Goal: Task Accomplishment & Management: Manage account settings

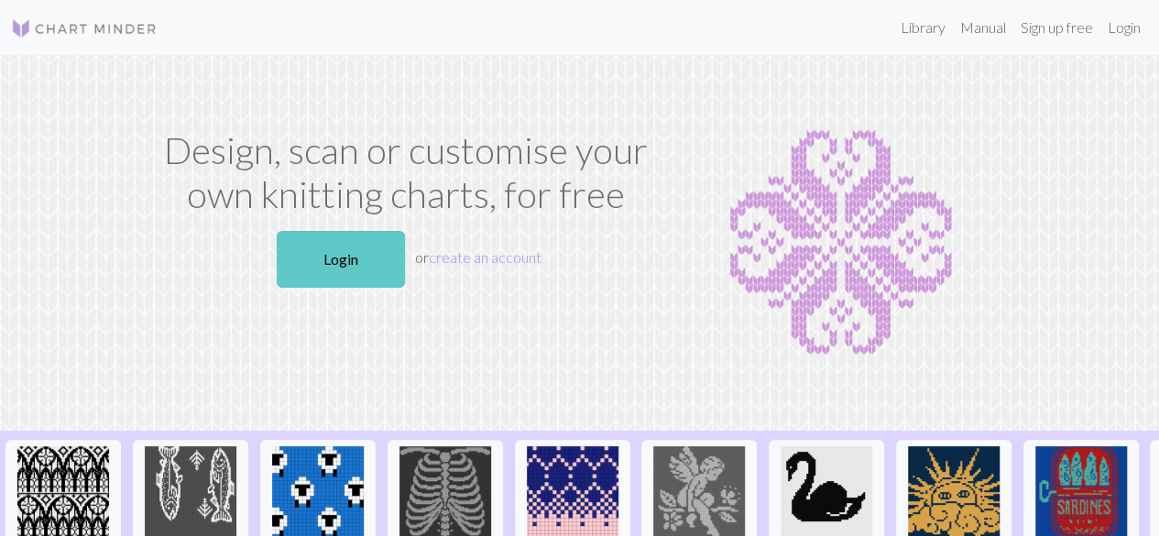
click at [359, 255] on link "Login" at bounding box center [341, 259] width 128 height 57
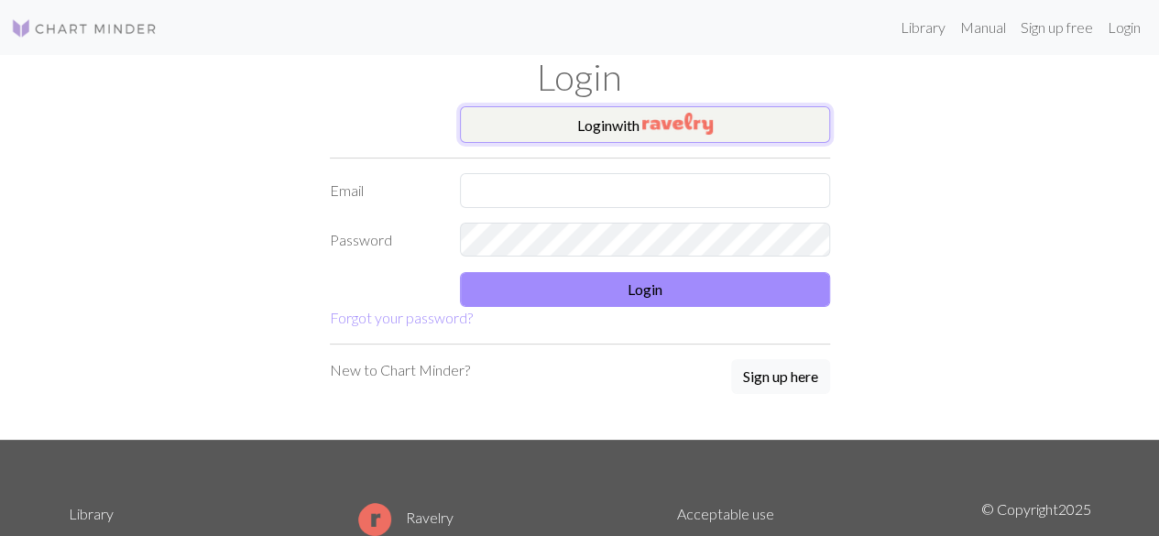
click at [620, 121] on button "Login with" at bounding box center [645, 124] width 370 height 37
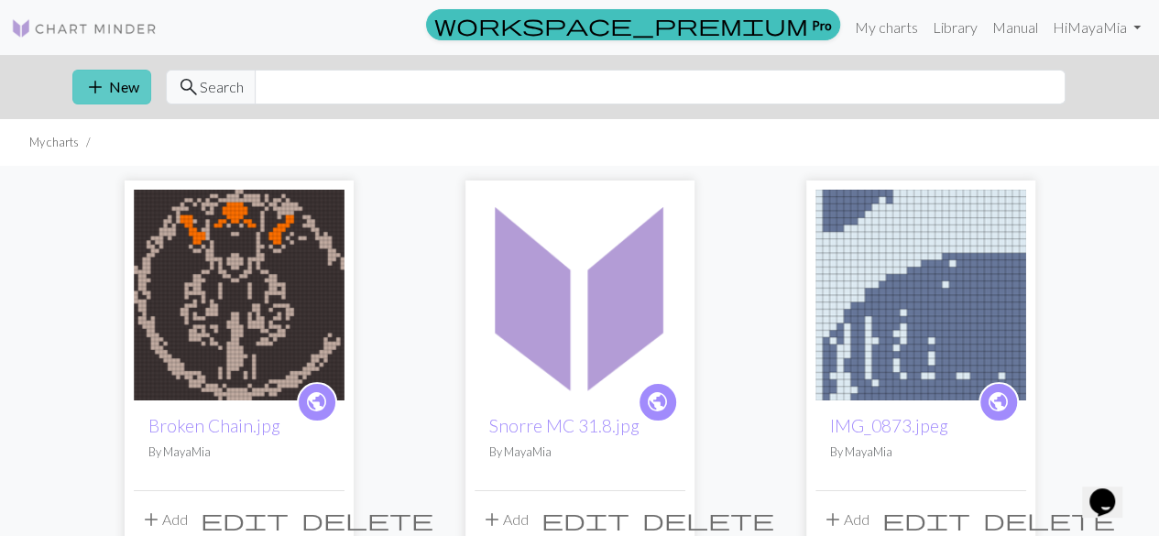
click at [107, 89] on button "add New" at bounding box center [111, 87] width 79 height 35
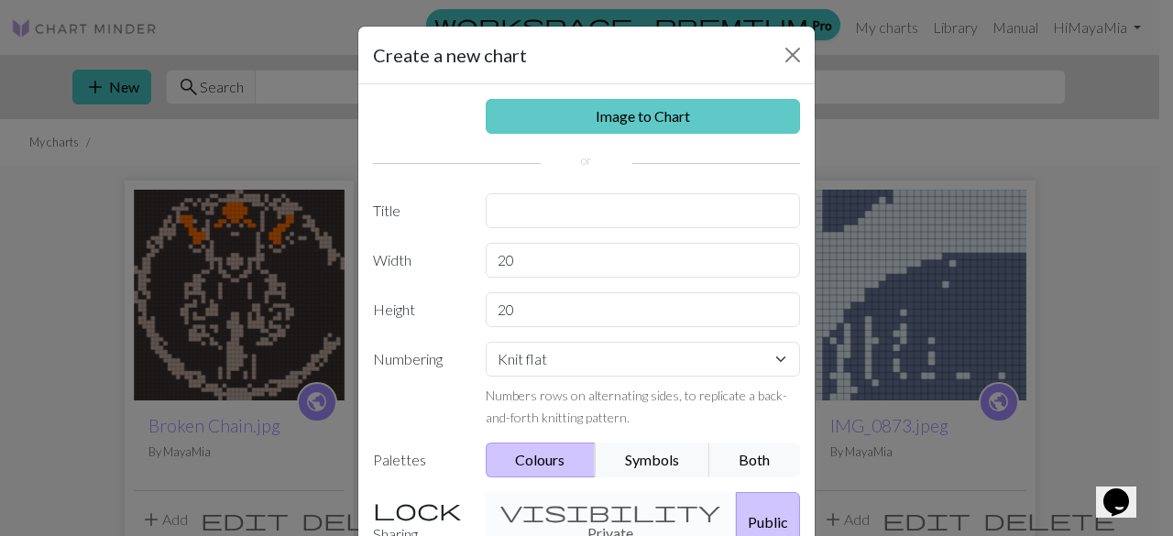
click at [554, 112] on link "Image to Chart" at bounding box center [643, 116] width 315 height 35
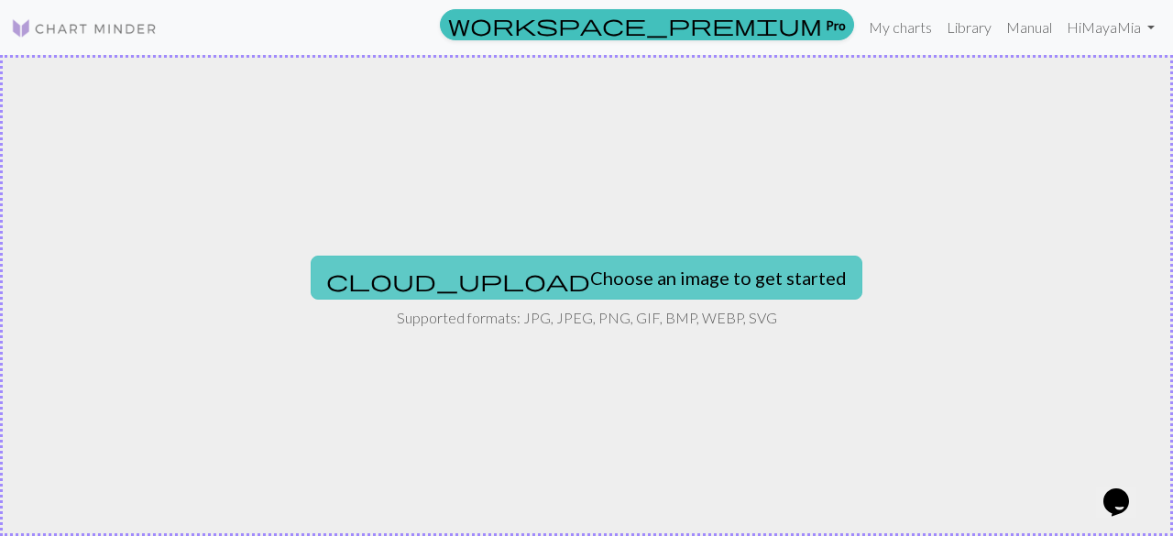
click at [549, 279] on button "cloud_upload Choose an image to get started" at bounding box center [587, 278] width 552 height 44
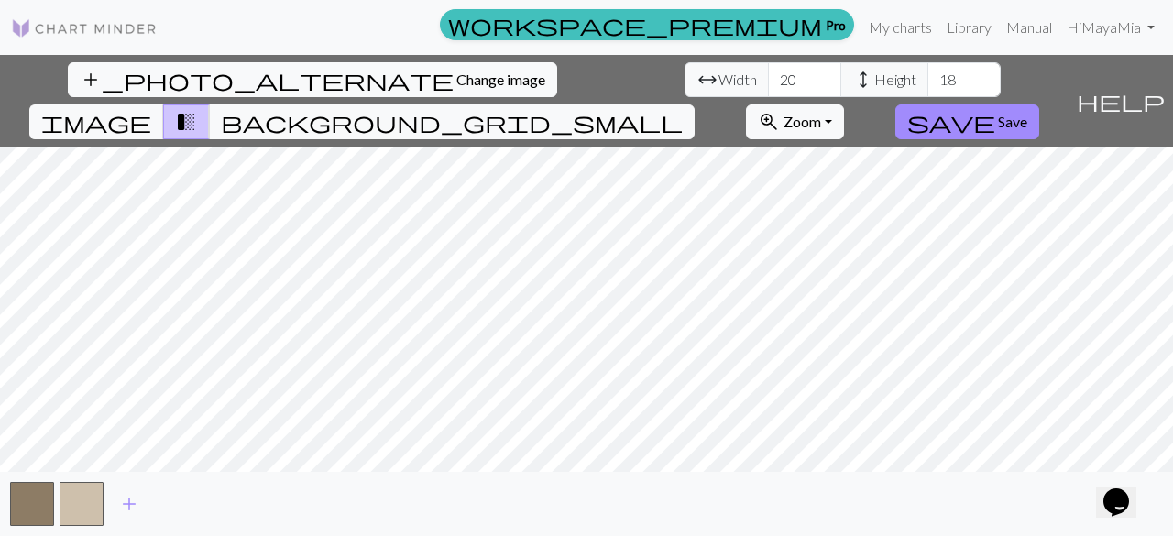
click at [472, 102] on div "add_photo_alternate Change image arrow_range Width 20 height Height 18 image tr…" at bounding box center [534, 101] width 1069 height 92
click at [768, 83] on input "20" at bounding box center [804, 79] width 73 height 35
type input "2"
type input "120"
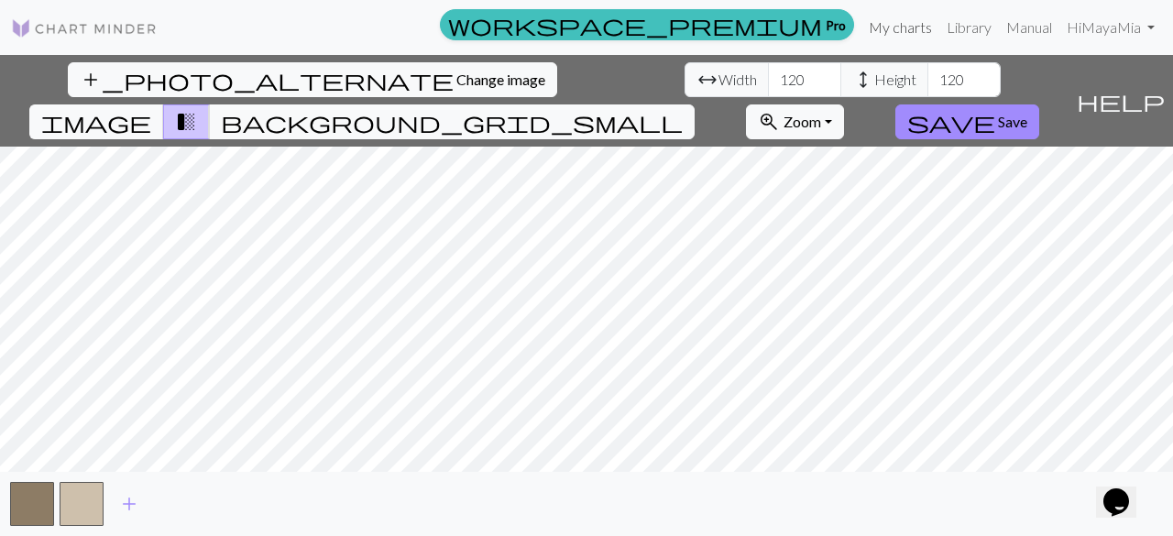
click at [896, 23] on link "My charts" at bounding box center [900, 27] width 78 height 37
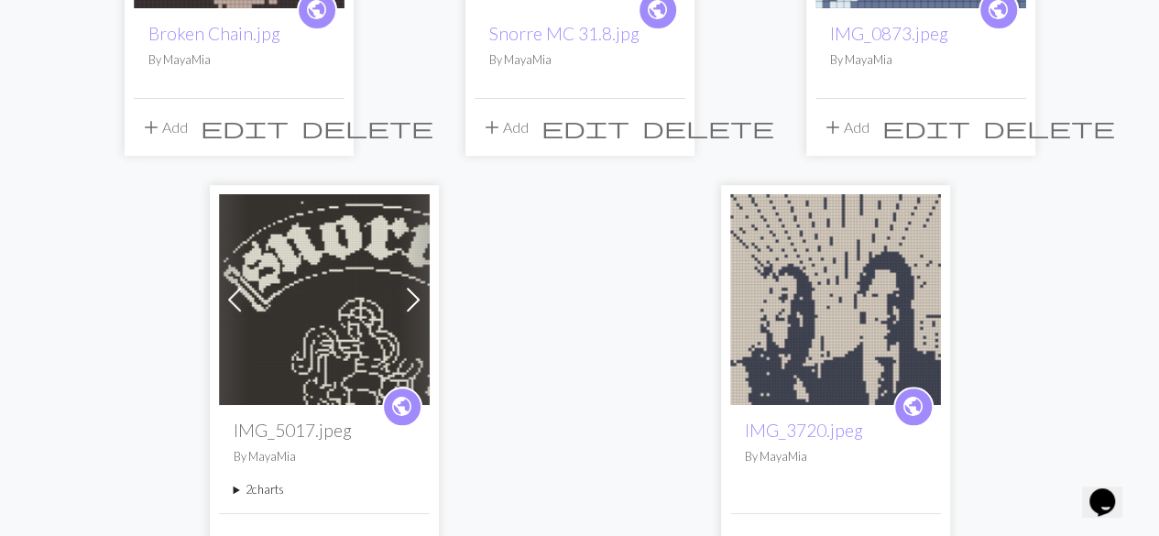
scroll to position [418, 0]
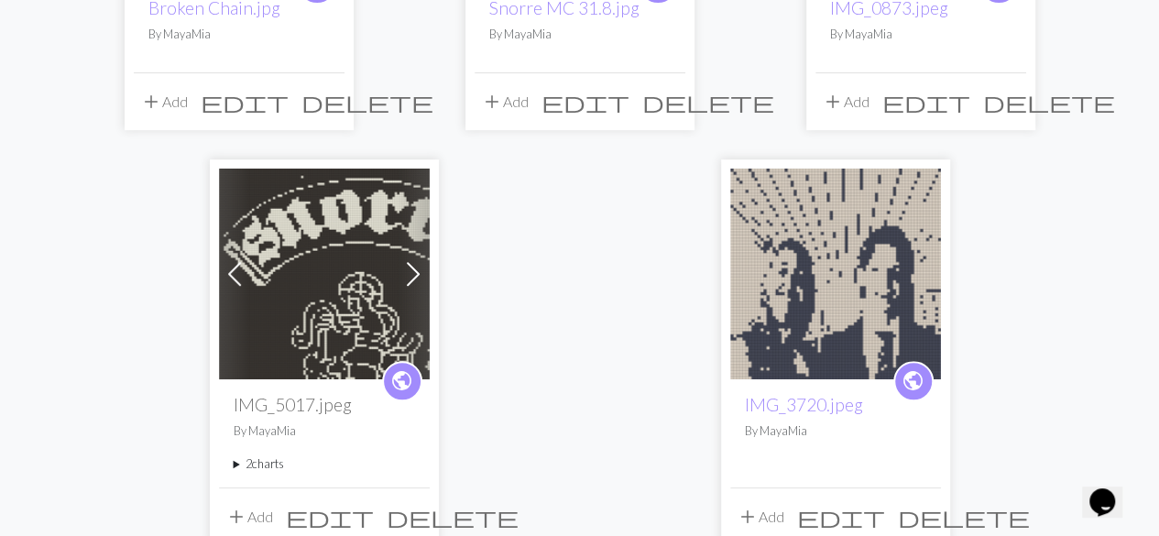
click at [803, 237] on img at bounding box center [835, 274] width 211 height 211
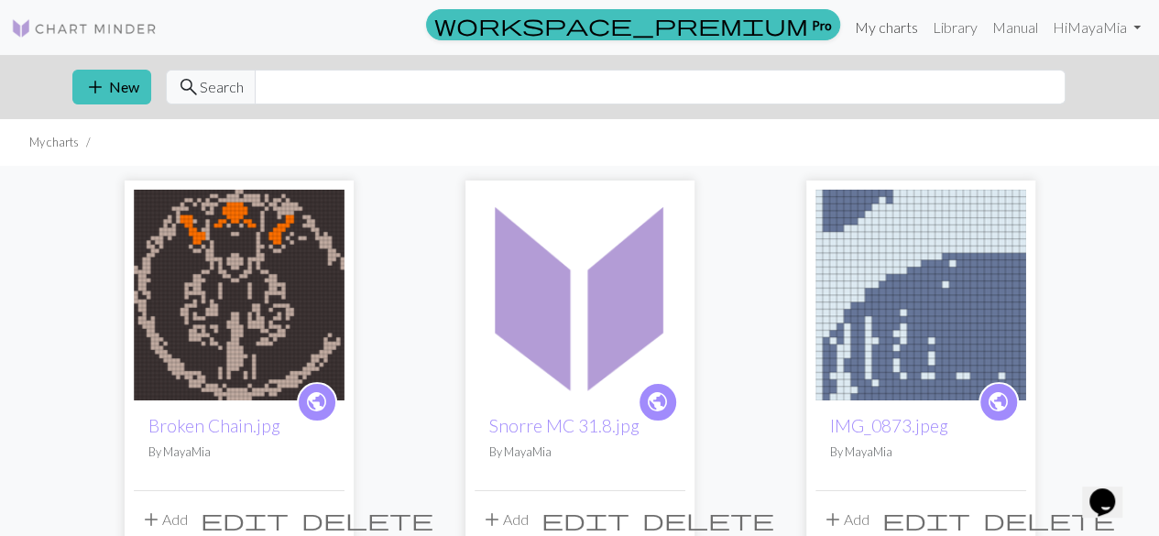
click at [872, 23] on link "My charts" at bounding box center [887, 27] width 78 height 37
click at [107, 81] on button "add New" at bounding box center [111, 87] width 79 height 35
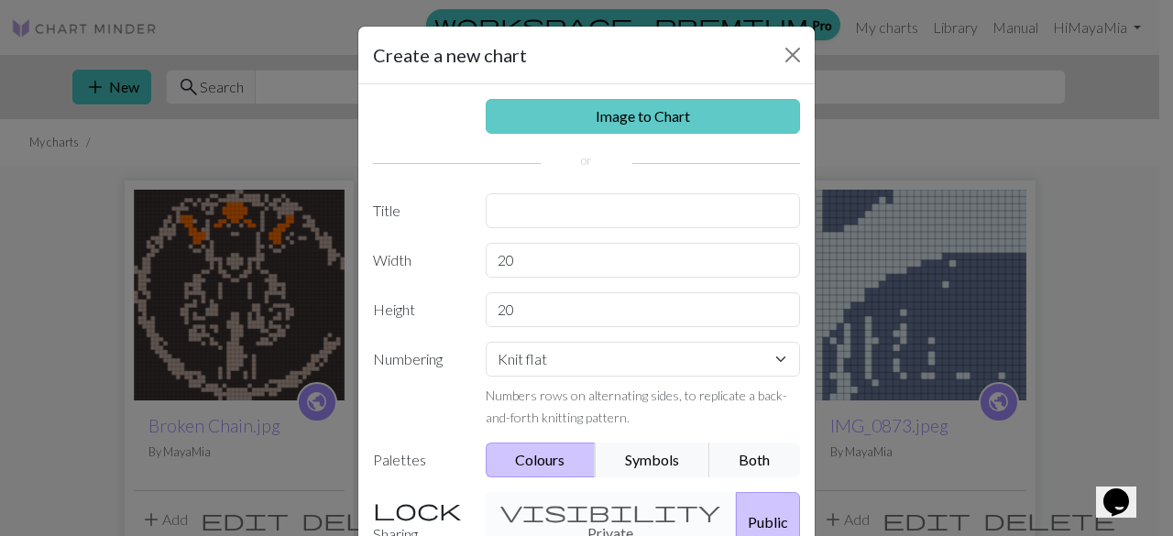
click at [562, 115] on link "Image to Chart" at bounding box center [643, 116] width 315 height 35
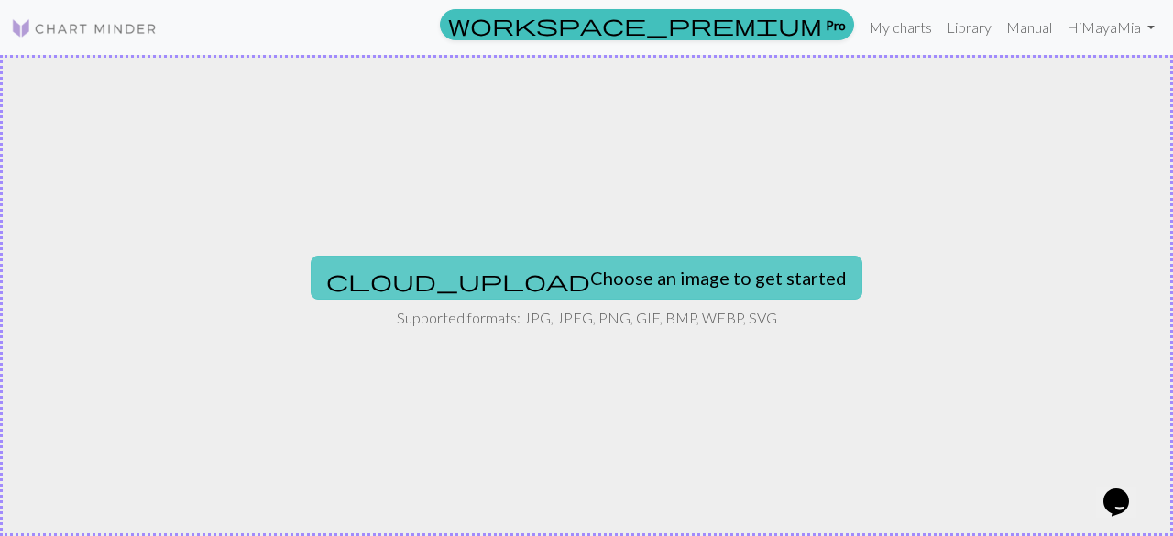
click at [549, 276] on button "cloud_upload Choose an image to get started" at bounding box center [587, 278] width 552 height 44
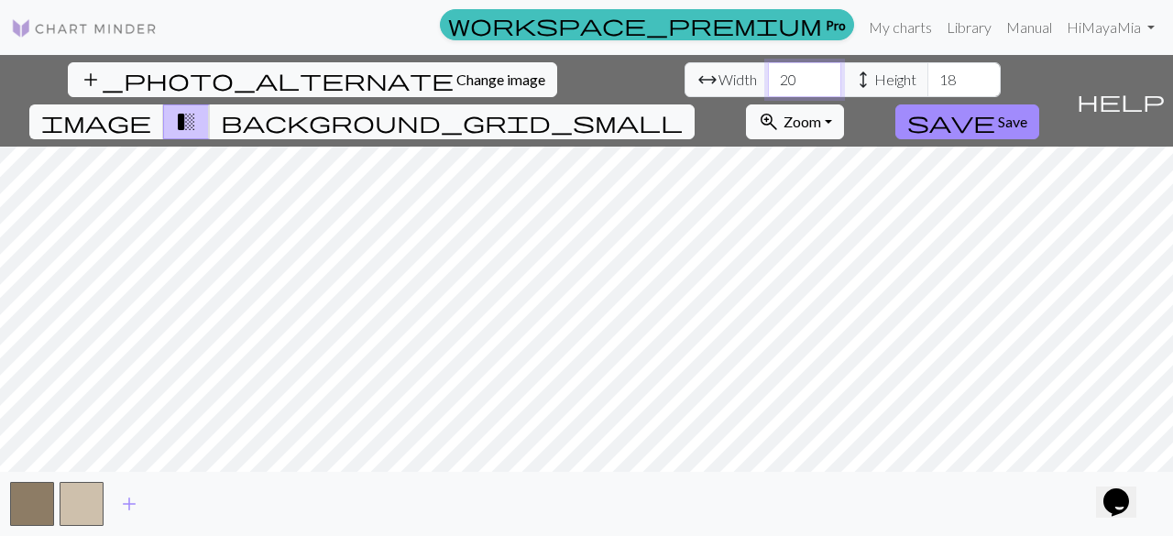
click at [768, 83] on input "20" at bounding box center [804, 79] width 73 height 35
type input "2"
type input "70"
type input "7"
type input "80"
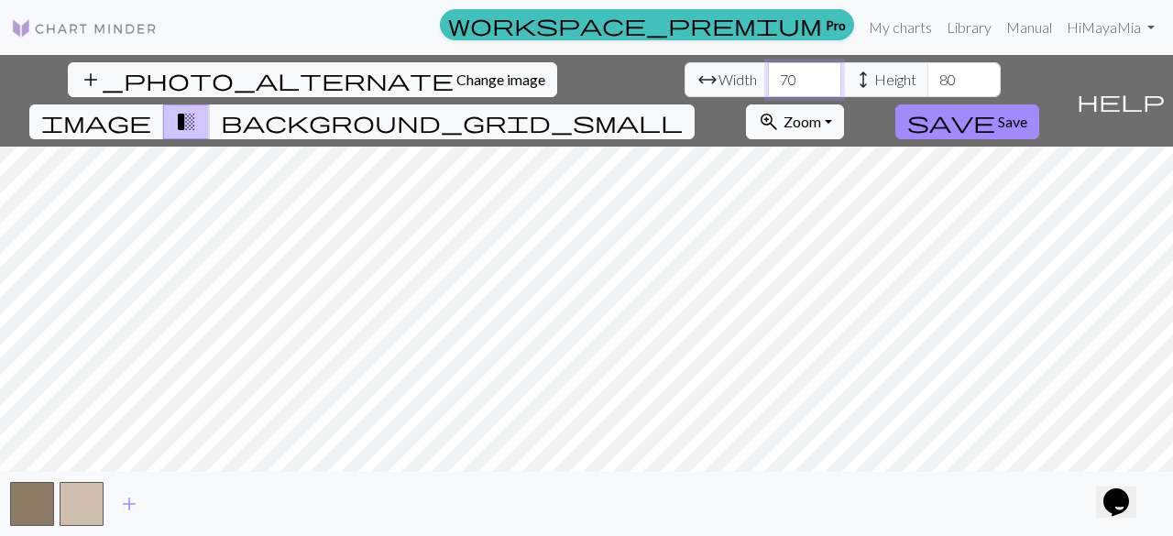
click at [768, 85] on input "70" at bounding box center [804, 79] width 73 height 35
type input "7"
click at [591, 477] on div "add" at bounding box center [586, 504] width 1173 height 64
click at [768, 74] on input "80" at bounding box center [804, 79] width 73 height 35
type input "8"
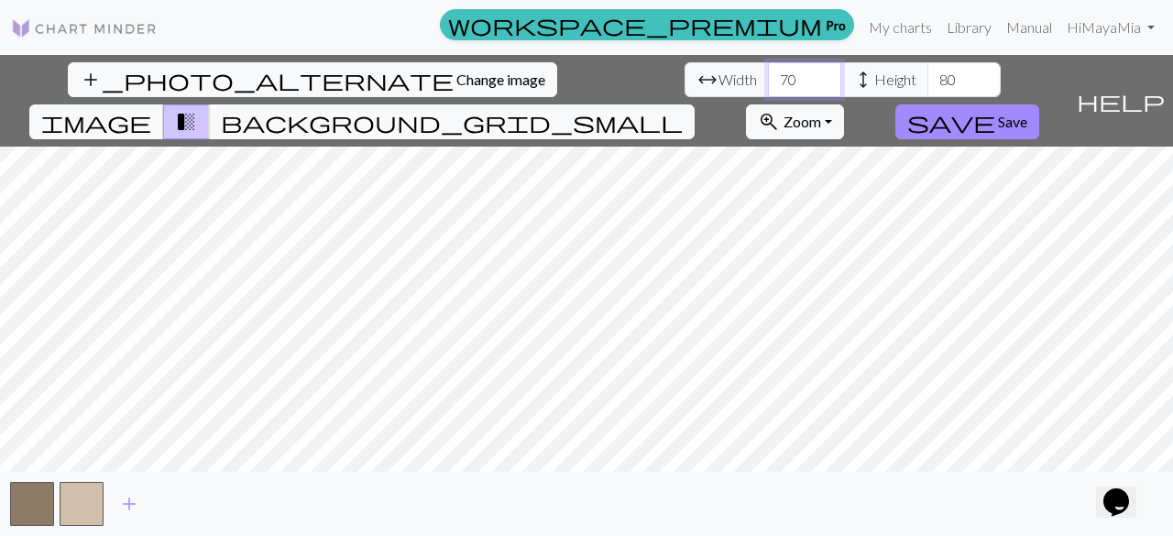
type input "70"
click at [927, 89] on input "80" at bounding box center [963, 79] width 73 height 35
type input "70"
click at [844, 104] on button "zoom_in Zoom Zoom" at bounding box center [795, 121] width 98 height 35
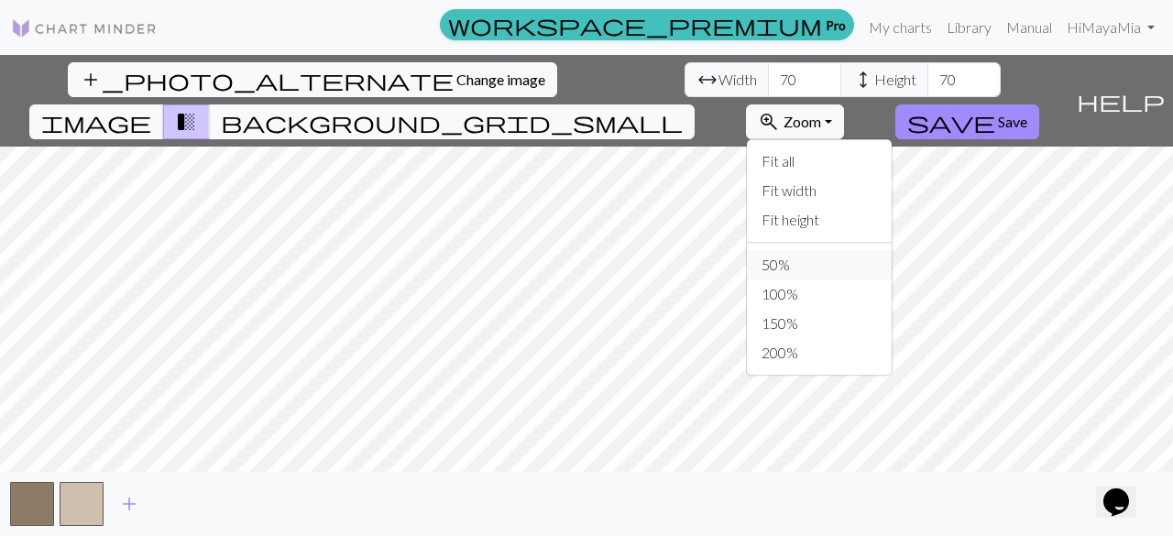
click at [882, 250] on button "50%" at bounding box center [819, 264] width 145 height 29
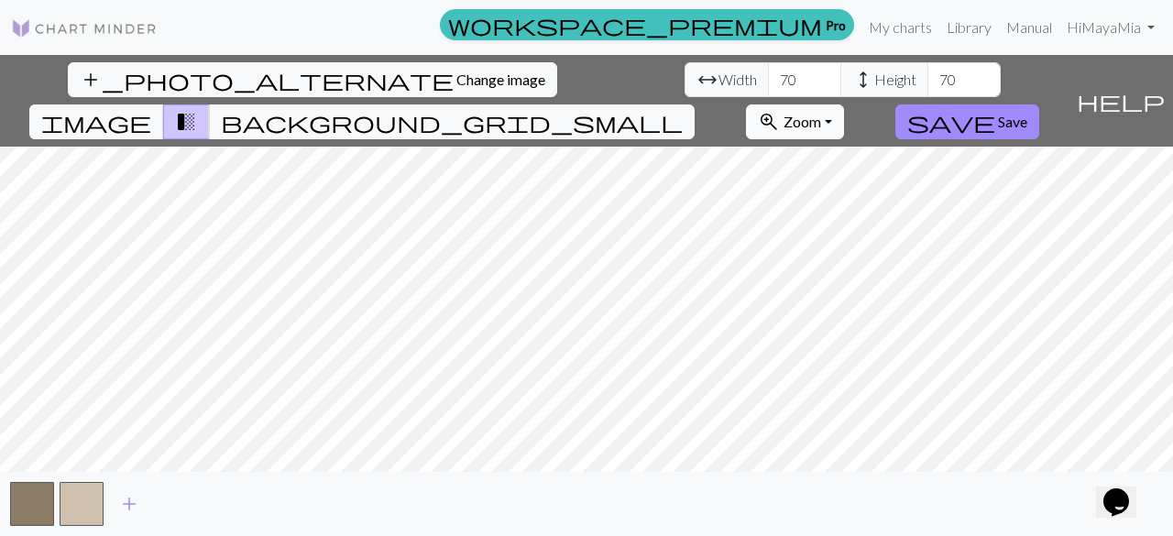
click at [844, 104] on button "zoom_in Zoom Zoom" at bounding box center [795, 121] width 98 height 35
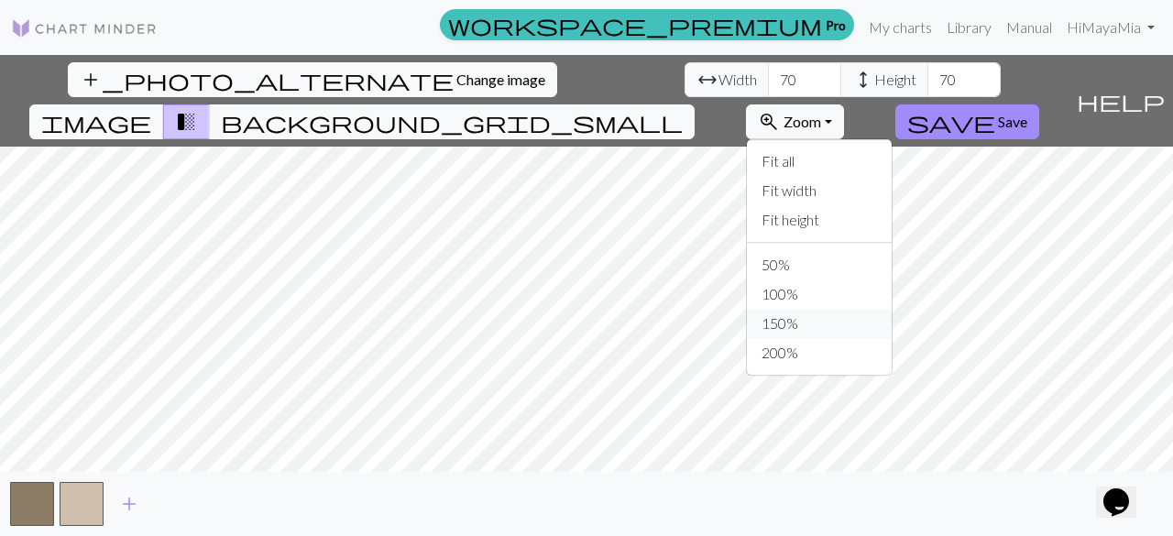
click at [882, 309] on button "150%" at bounding box center [819, 323] width 145 height 29
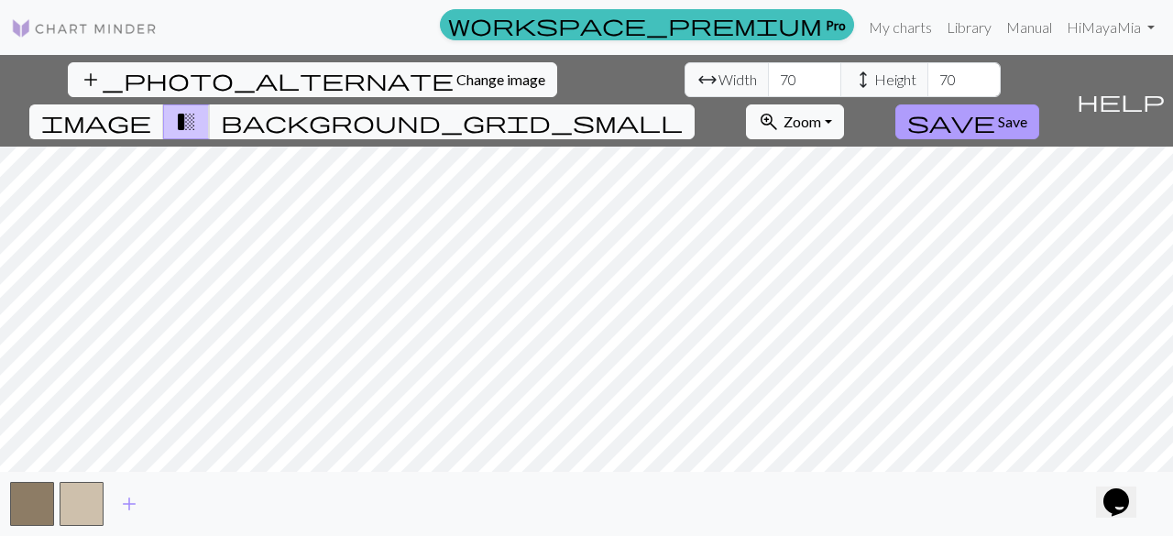
click at [1027, 113] on span "Save" at bounding box center [1012, 121] width 29 height 17
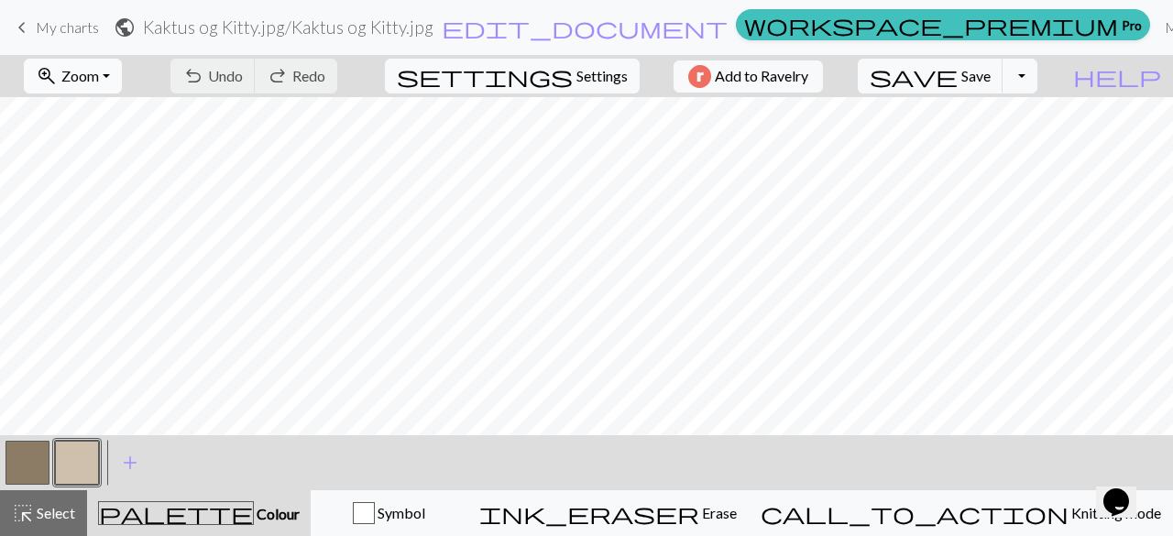
click at [122, 75] on button "zoom_in Zoom Zoom" at bounding box center [73, 76] width 98 height 35
click at [112, 224] on button "50%" at bounding box center [98, 218] width 145 height 29
click at [122, 76] on button "zoom_in Zoom Zoom" at bounding box center [73, 76] width 98 height 35
click at [88, 278] on button "150%" at bounding box center [98, 277] width 145 height 29
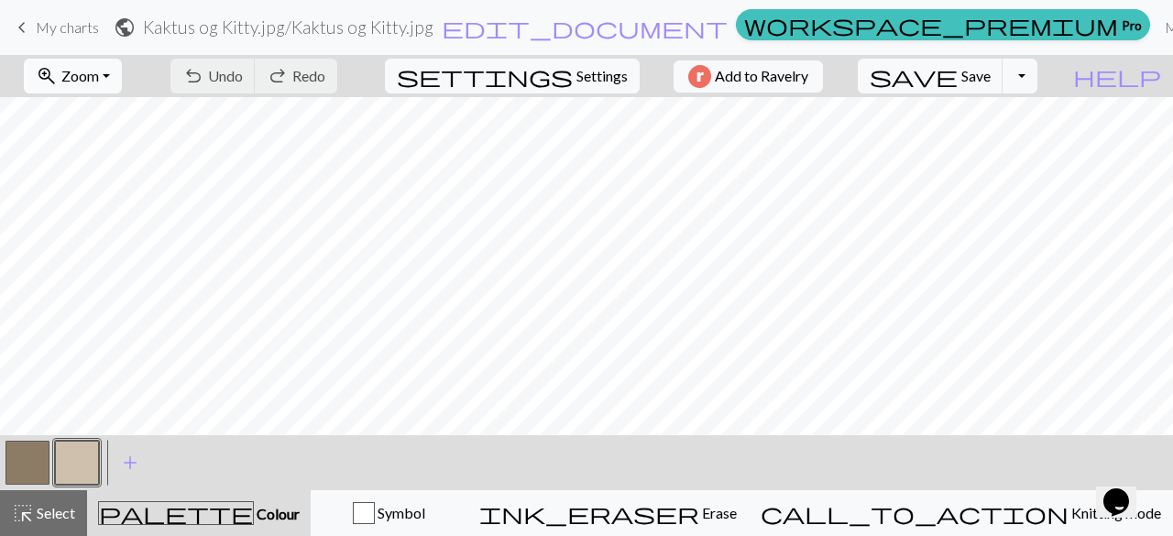
click at [122, 72] on button "zoom_in Zoom Zoom" at bounding box center [73, 76] width 98 height 35
click at [97, 203] on div "Fit all Fit width Fit height 50% 100% 150% 200%" at bounding box center [98, 211] width 147 height 237
click at [122, 72] on button "zoom_in Zoom Zoom" at bounding box center [73, 76] width 98 height 35
click at [78, 214] on button "50%" at bounding box center [98, 218] width 145 height 29
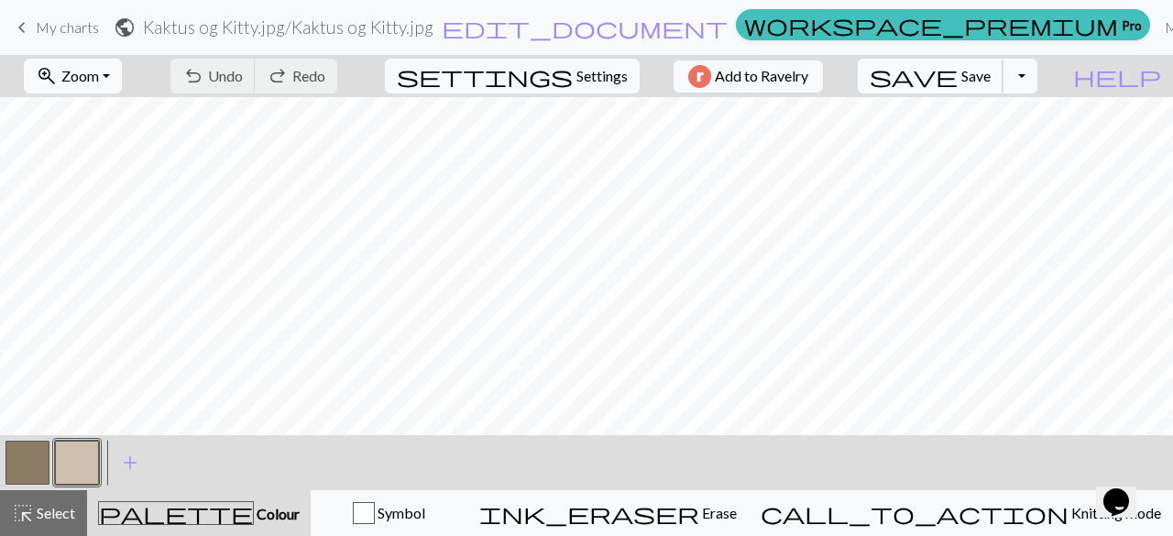
click at [991, 77] on span "Save" at bounding box center [975, 75] width 29 height 17
click at [1157, 28] on link "My charts" at bounding box center [1196, 27] width 78 height 37
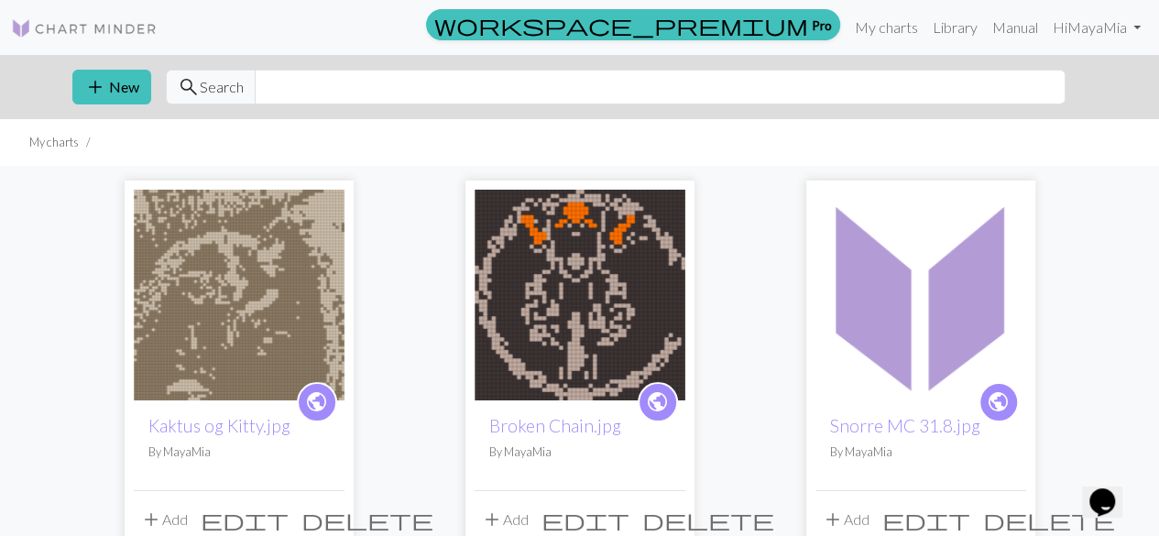
click at [876, 323] on img at bounding box center [921, 295] width 211 height 211
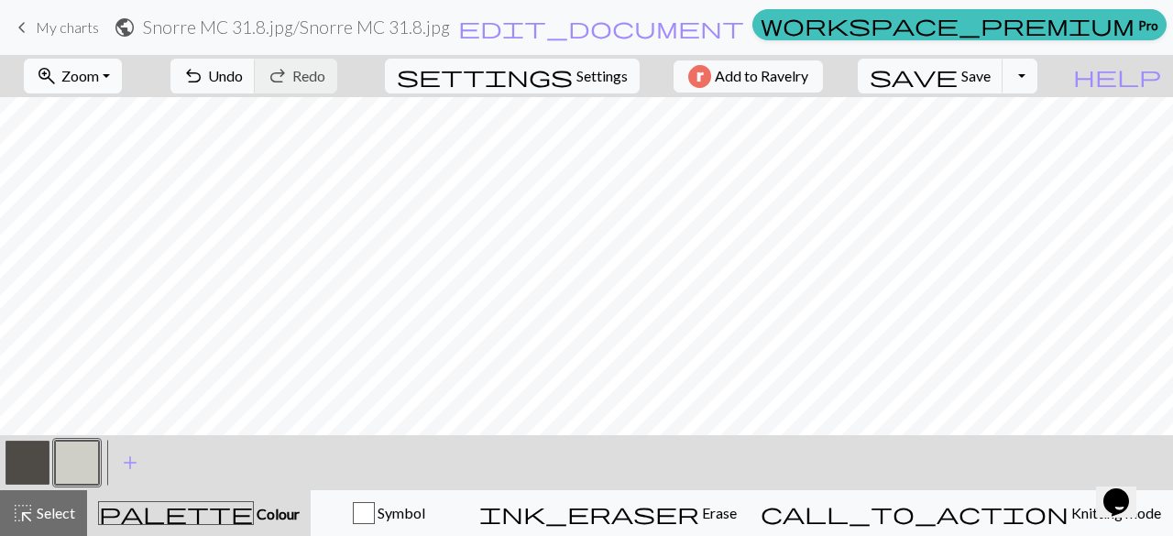
click at [122, 78] on button "zoom_in Zoom Zoom" at bounding box center [73, 76] width 98 height 35
click at [80, 214] on button "50%" at bounding box center [98, 218] width 145 height 29
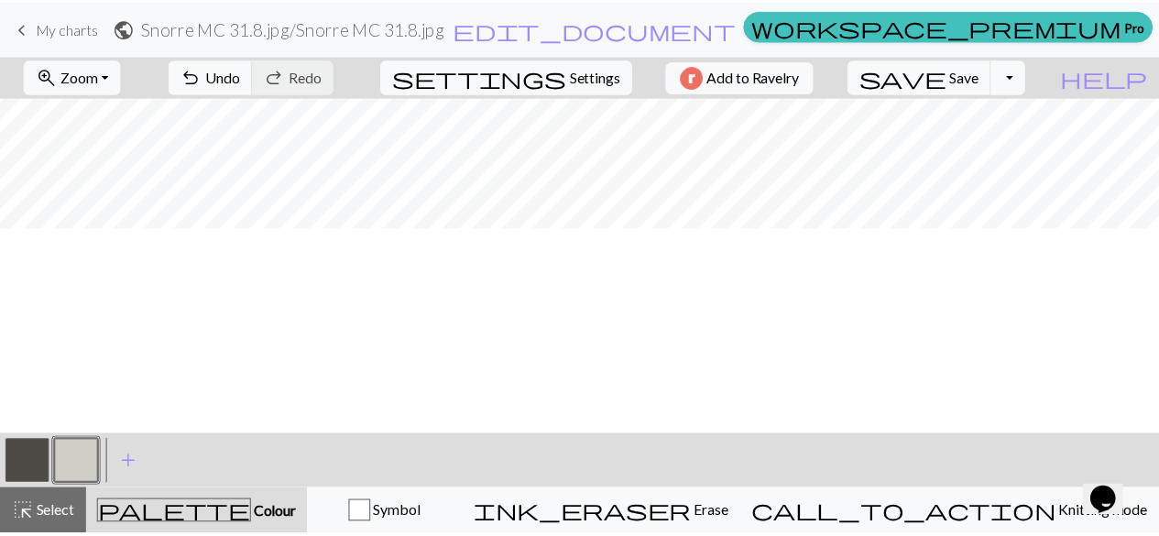
scroll to position [422, 0]
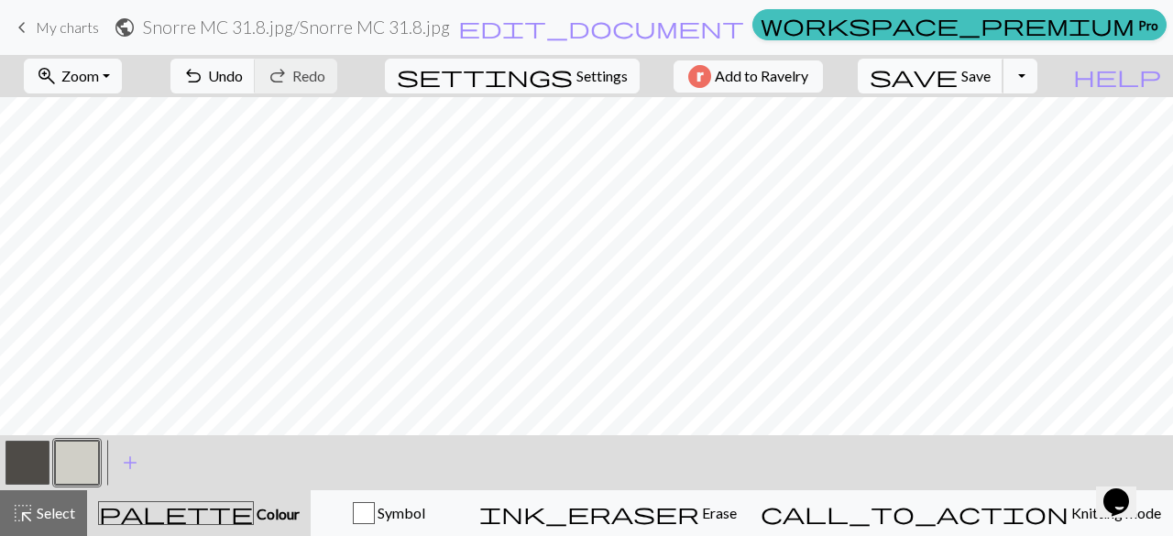
click at [991, 80] on span "Save" at bounding box center [975, 75] width 29 height 17
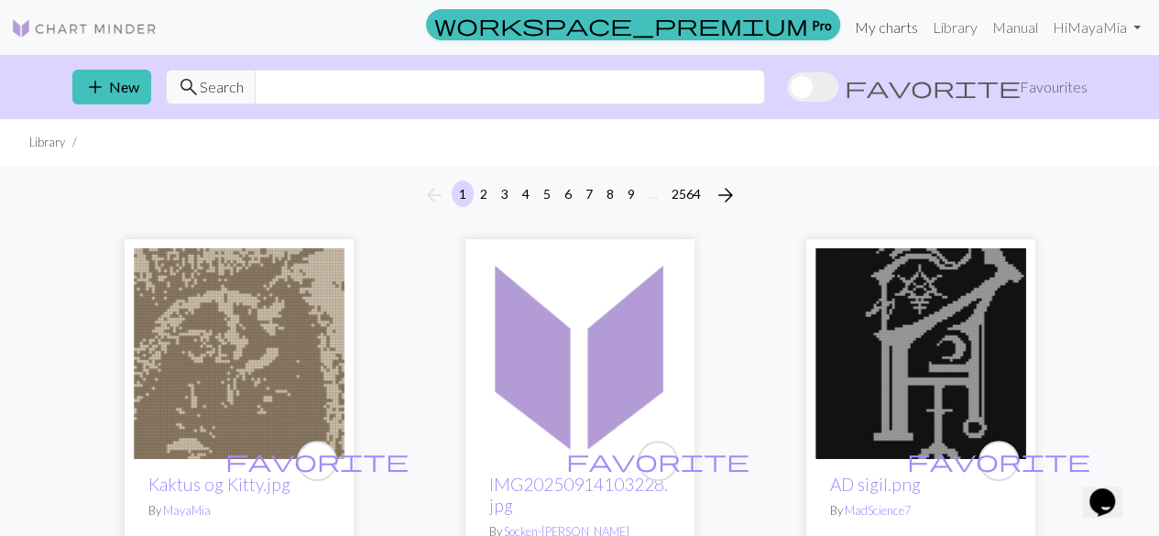
click at [894, 27] on link "My charts" at bounding box center [887, 27] width 78 height 37
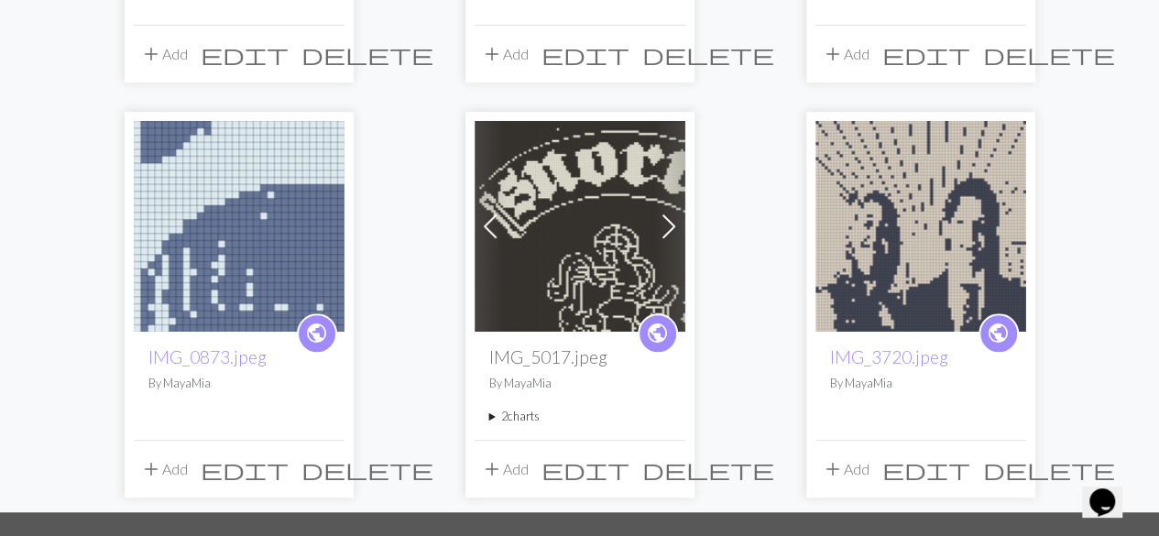
scroll to position [467, 0]
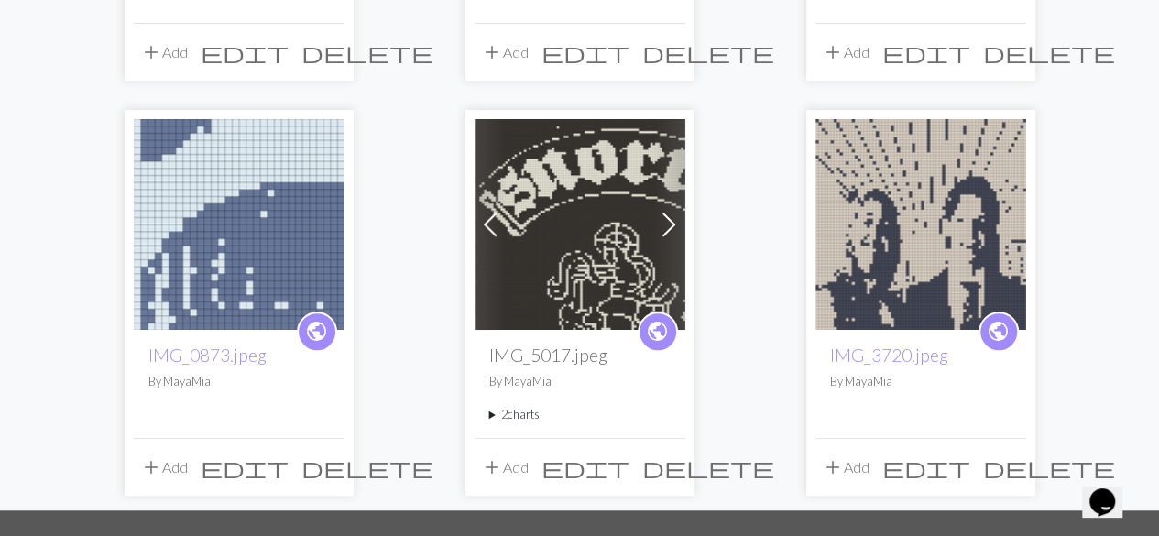
click at [198, 232] on img at bounding box center [239, 224] width 211 height 211
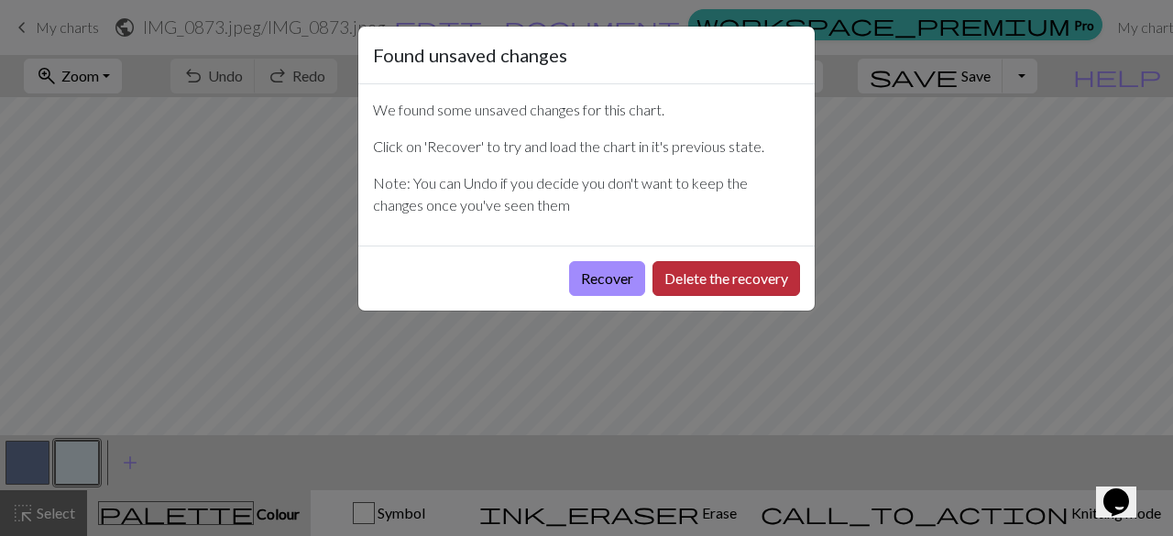
click at [688, 285] on button "Delete the recovery" at bounding box center [727, 278] width 148 height 35
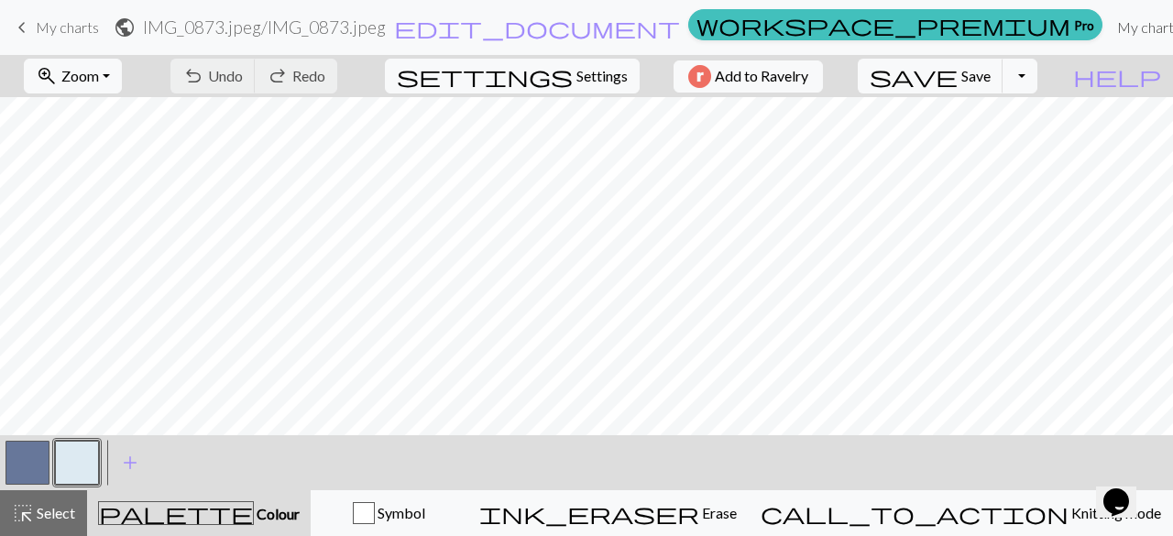
click at [1110, 19] on link "My charts" at bounding box center [1149, 27] width 78 height 37
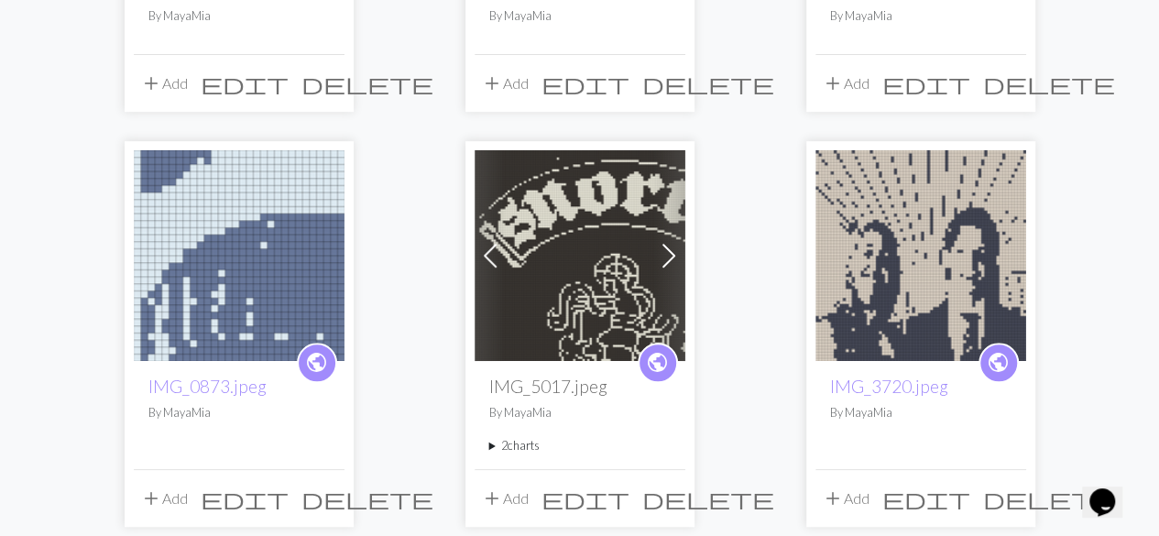
scroll to position [452, 0]
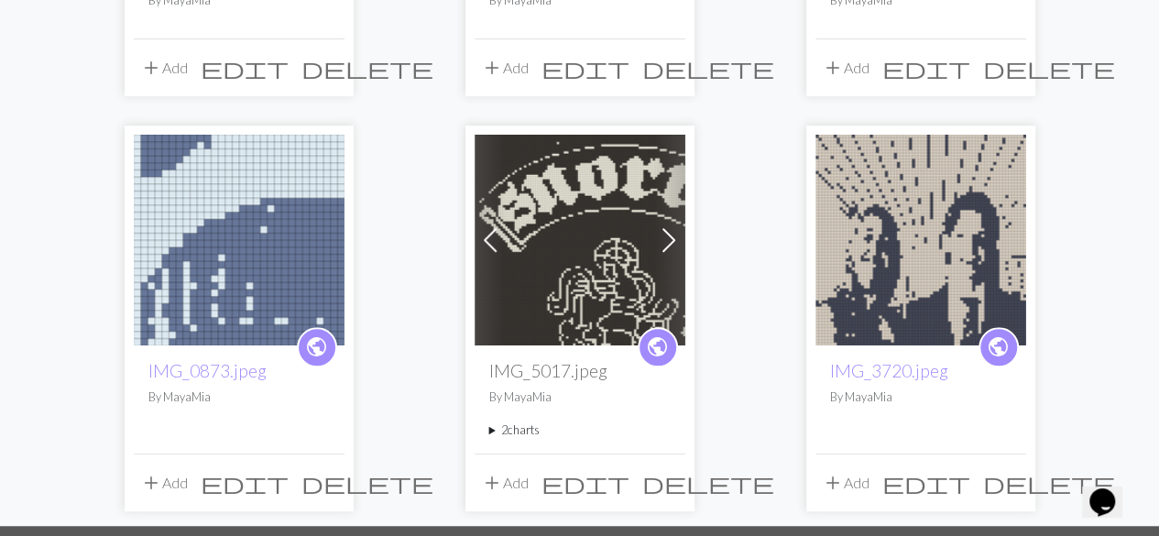
click at [330, 471] on span "delete" at bounding box center [368, 483] width 132 height 26
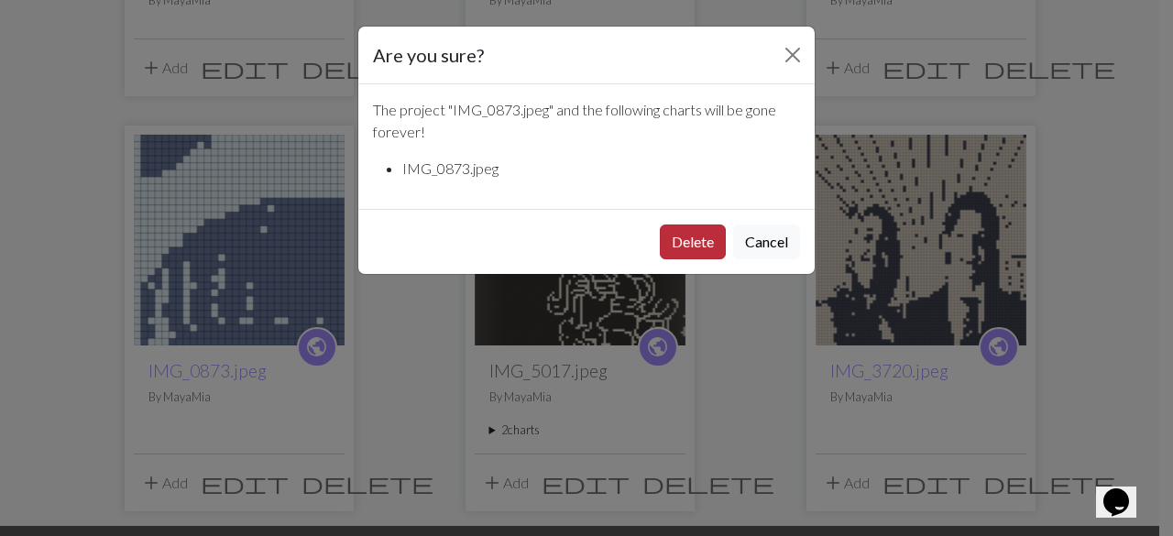
click at [677, 236] on button "Delete" at bounding box center [693, 242] width 66 height 35
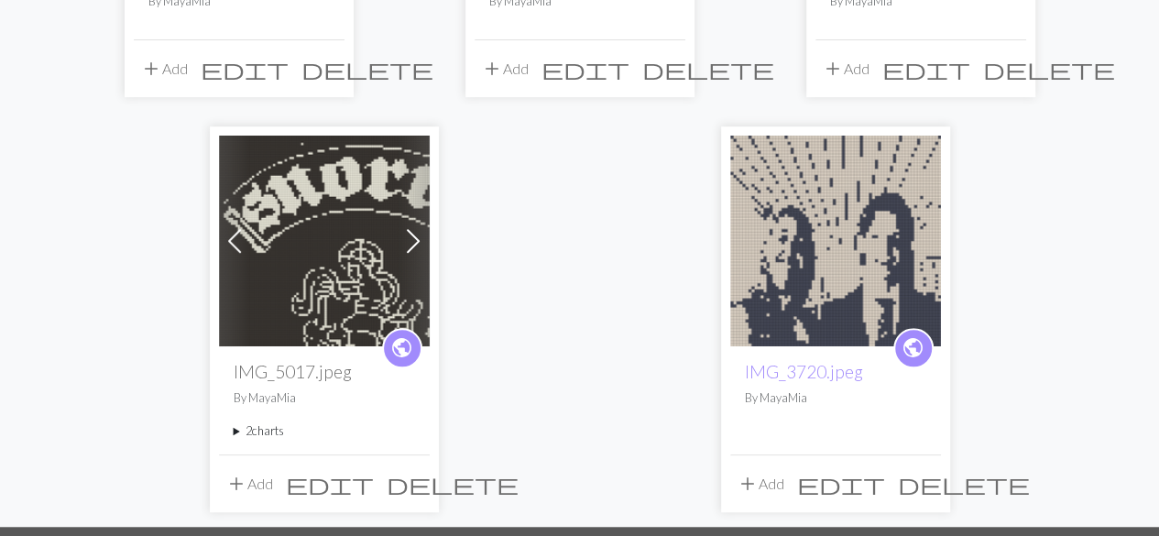
scroll to position [451, 0]
click at [327, 268] on img at bounding box center [324, 241] width 211 height 211
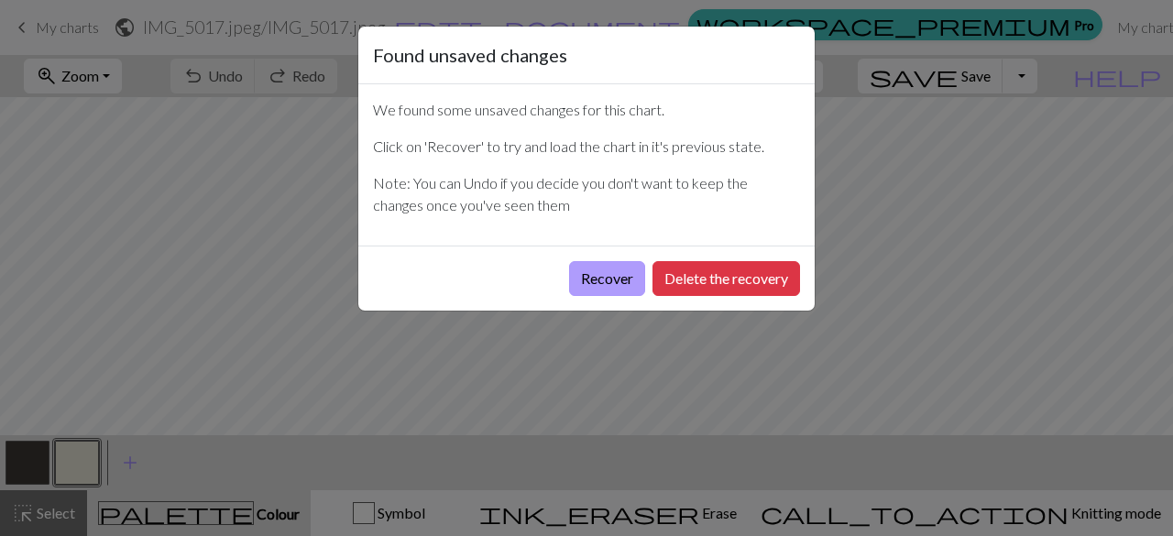
click at [585, 290] on button "Recover" at bounding box center [607, 278] width 76 height 35
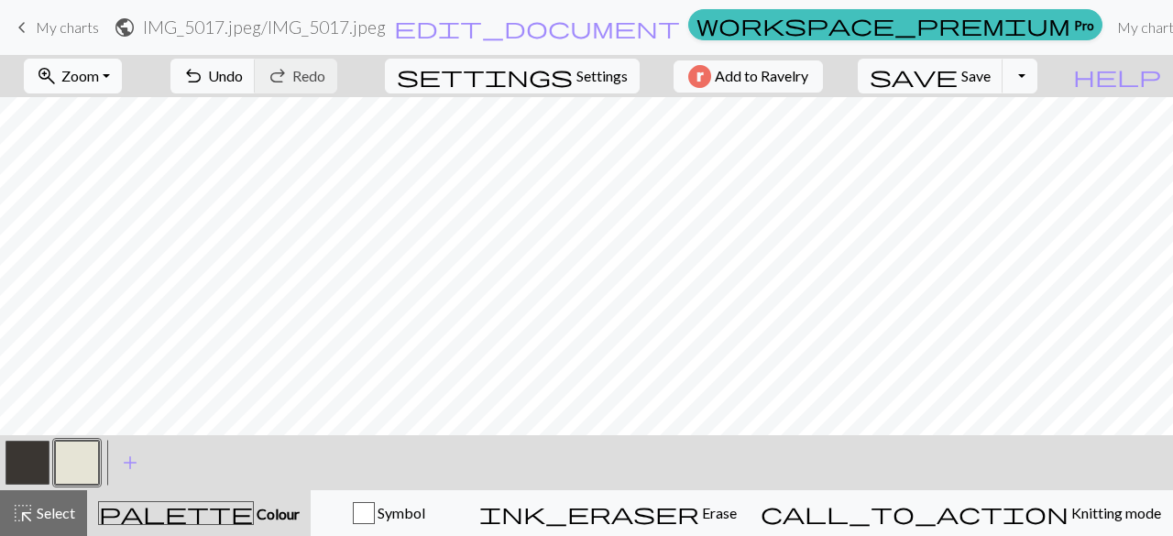
click at [122, 74] on button "zoom_in Zoom Zoom" at bounding box center [73, 76] width 98 height 35
click at [87, 214] on button "50%" at bounding box center [98, 218] width 145 height 29
click at [1110, 28] on link "My charts" at bounding box center [1149, 27] width 78 height 37
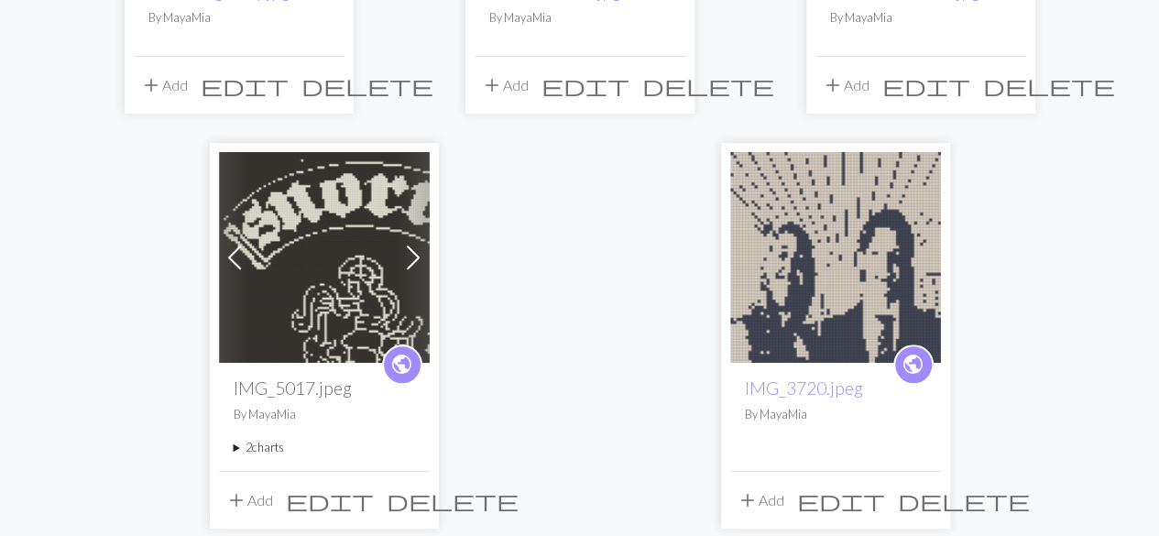
scroll to position [438, 0]
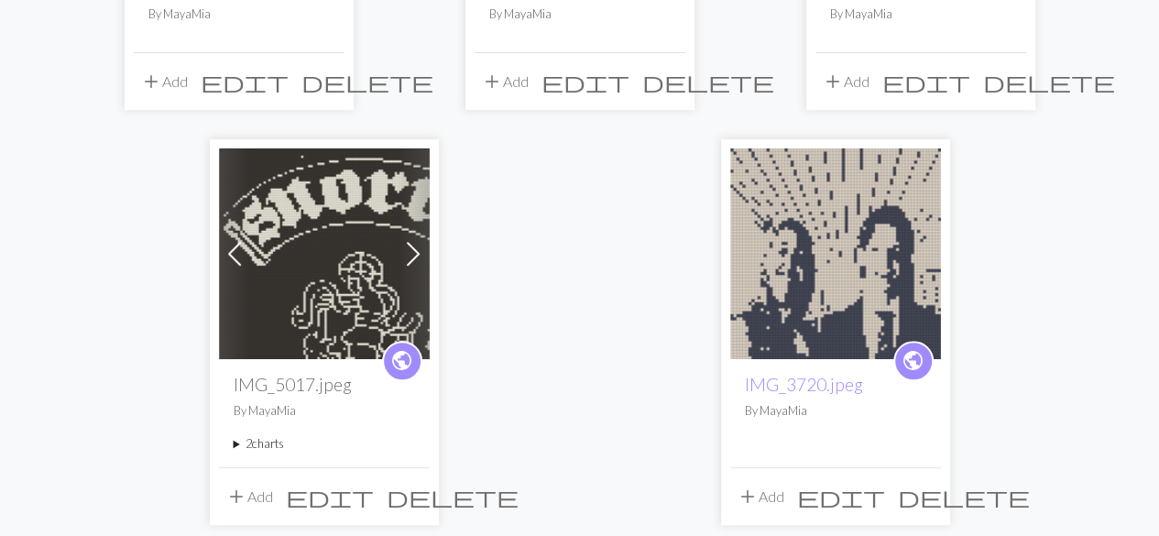
click at [268, 443] on summary "2 charts" at bounding box center [324, 443] width 181 height 17
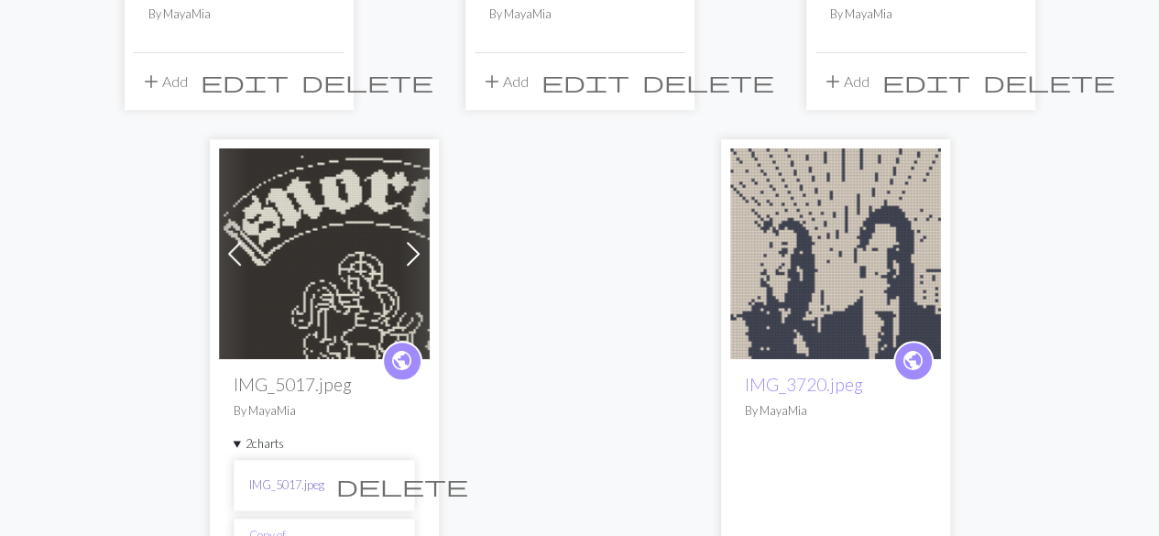
click at [284, 483] on link "IMG_5017.jpeg" at bounding box center [286, 485] width 75 height 17
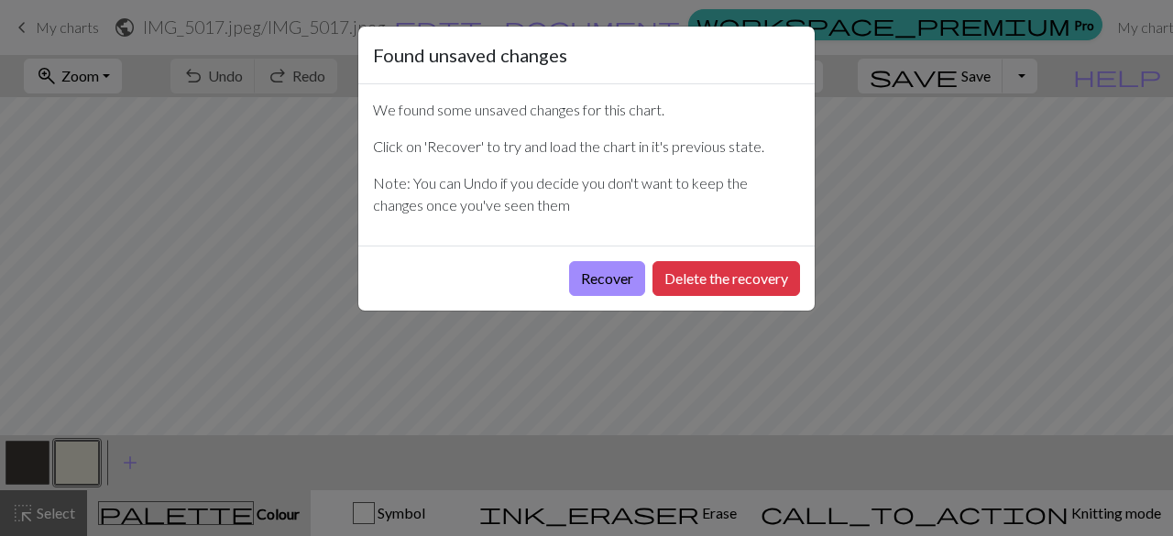
click at [284, 483] on div "Found unsaved changes We found some unsaved changes for this chart. Click on 'R…" at bounding box center [586, 268] width 1173 height 536
click at [690, 274] on button "Delete the recovery" at bounding box center [727, 278] width 148 height 35
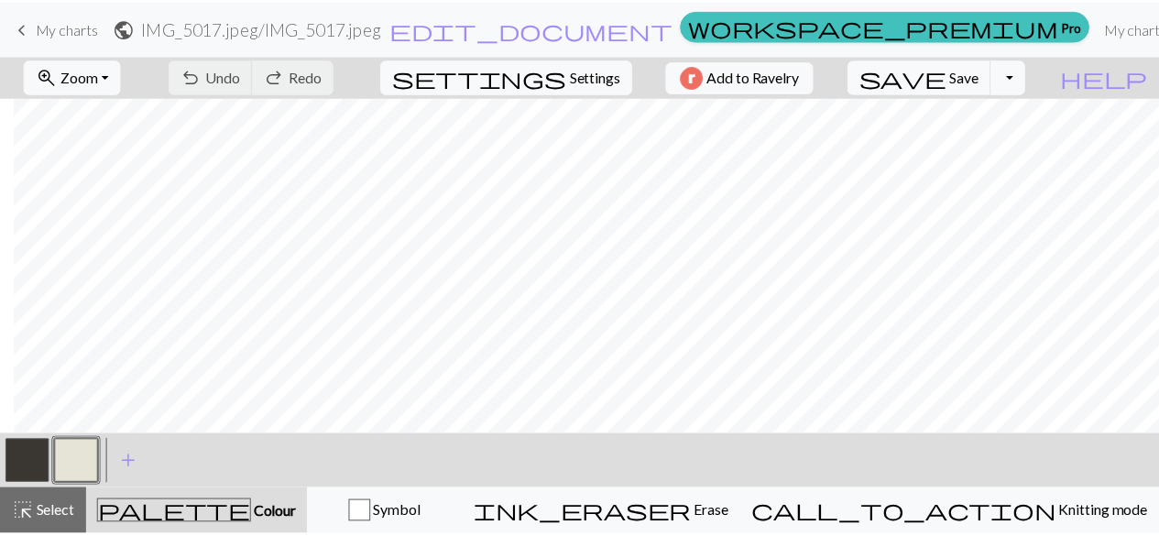
scroll to position [0, 573]
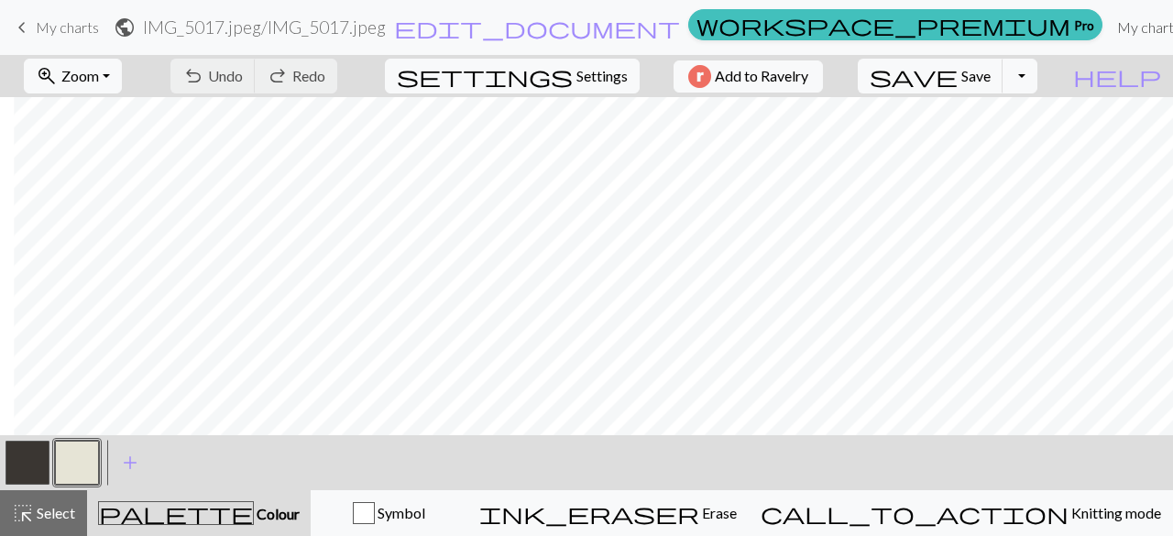
click at [1110, 27] on link "My charts" at bounding box center [1149, 27] width 78 height 37
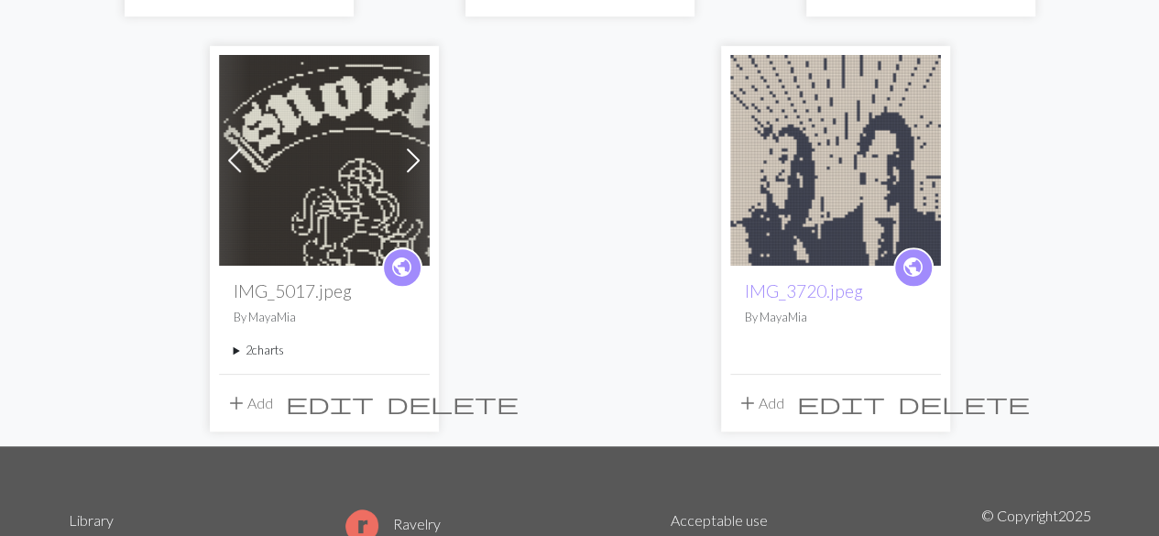
scroll to position [544, 0]
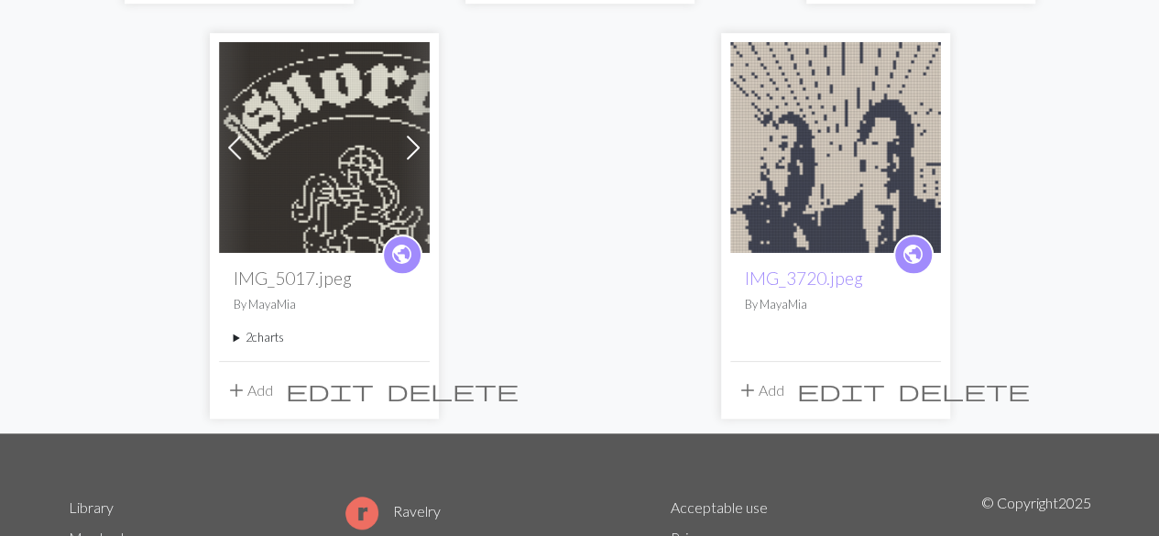
click at [416, 379] on span "delete" at bounding box center [453, 391] width 132 height 26
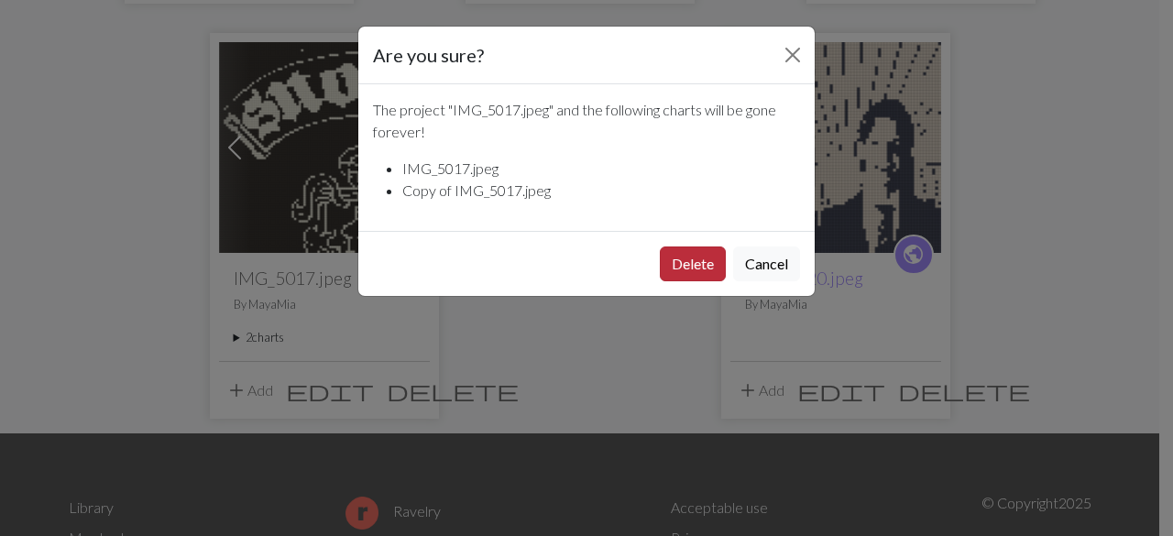
click at [682, 263] on button "Delete" at bounding box center [693, 264] width 66 height 35
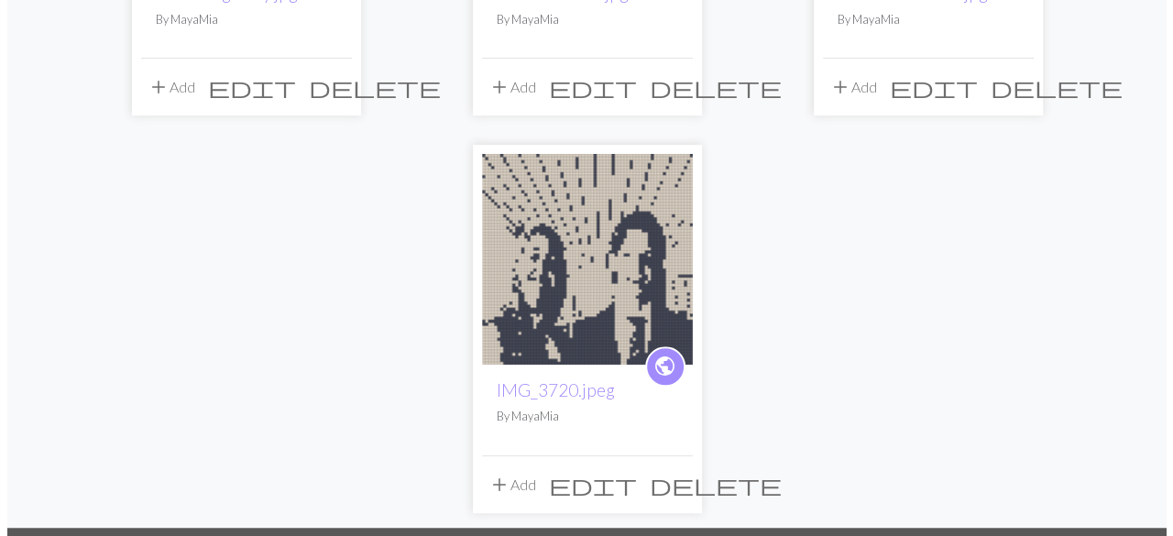
scroll to position [432, 0]
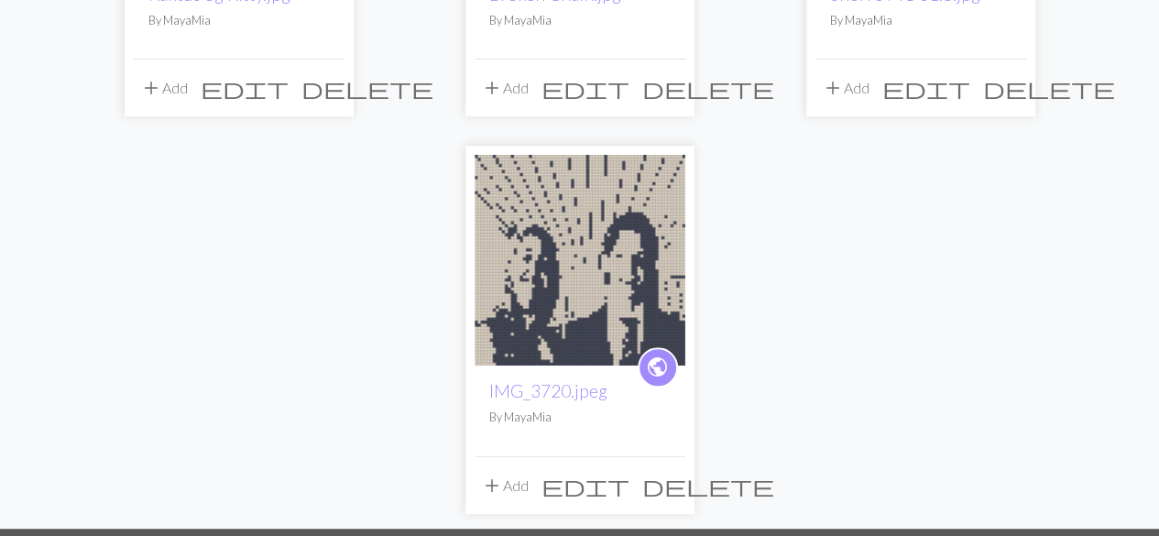
click at [630, 485] on span "edit" at bounding box center [586, 486] width 88 height 26
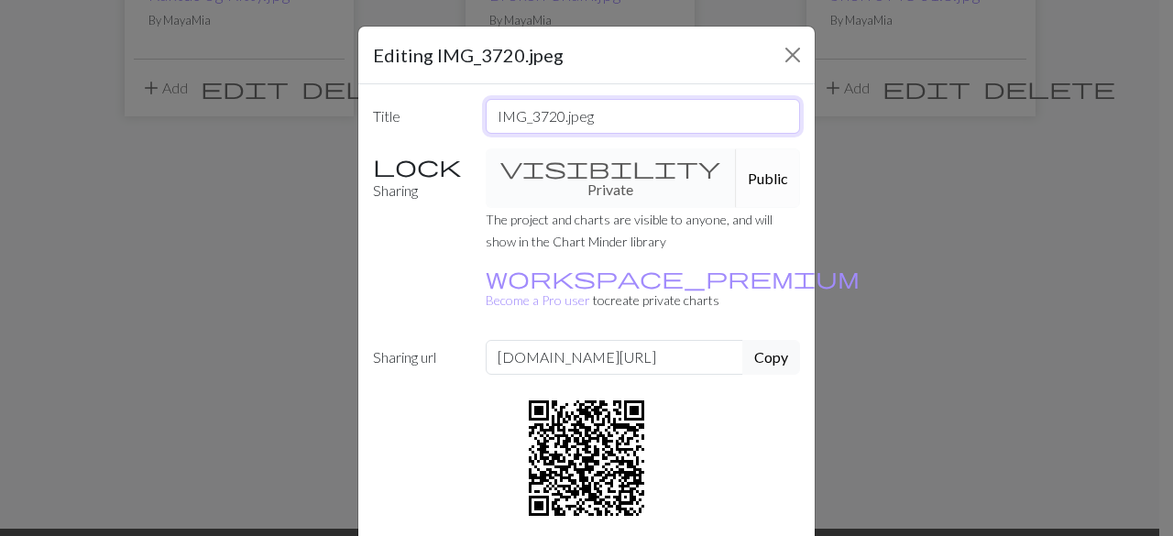
click at [587, 120] on input "IMG_3720.jpeg" at bounding box center [643, 116] width 315 height 35
type input "I"
type input "Maja og Fredrik 70"
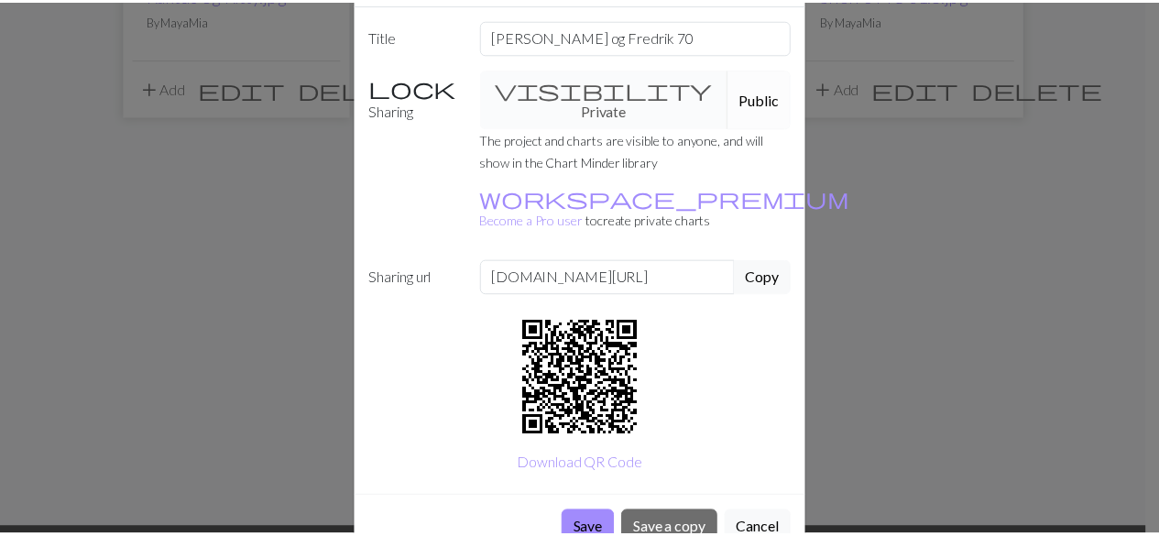
scroll to position [84, 0]
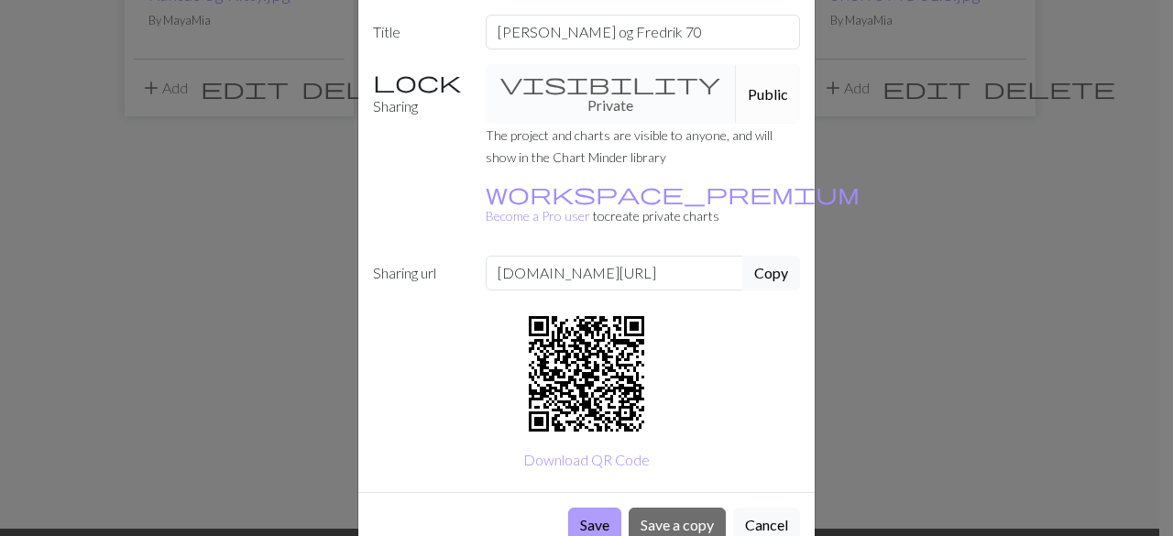
click at [585, 508] on button "Save" at bounding box center [594, 525] width 53 height 35
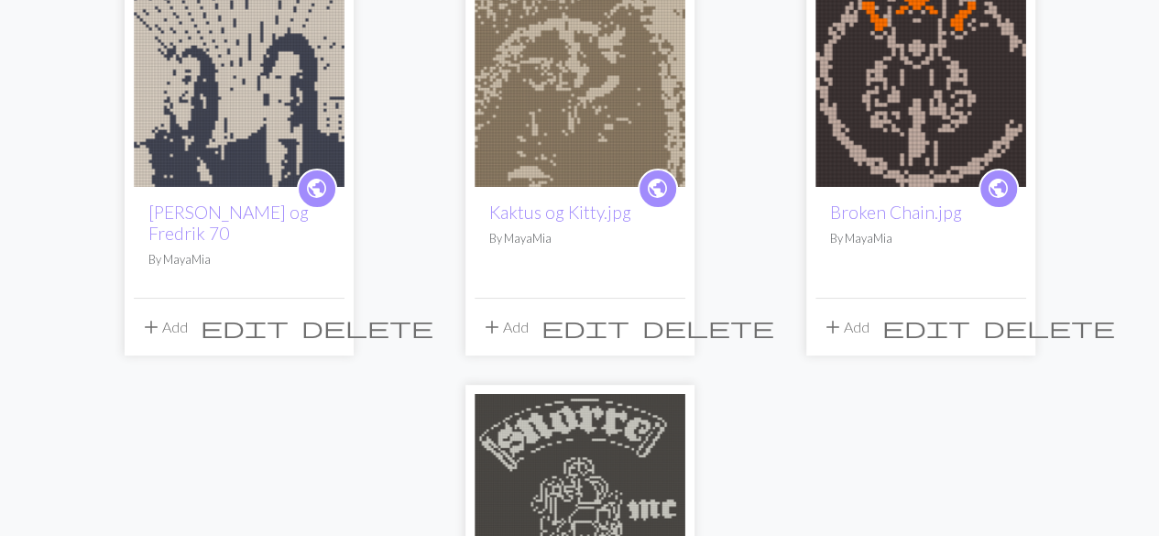
scroll to position [213, 0]
click at [247, 135] on img at bounding box center [239, 82] width 211 height 211
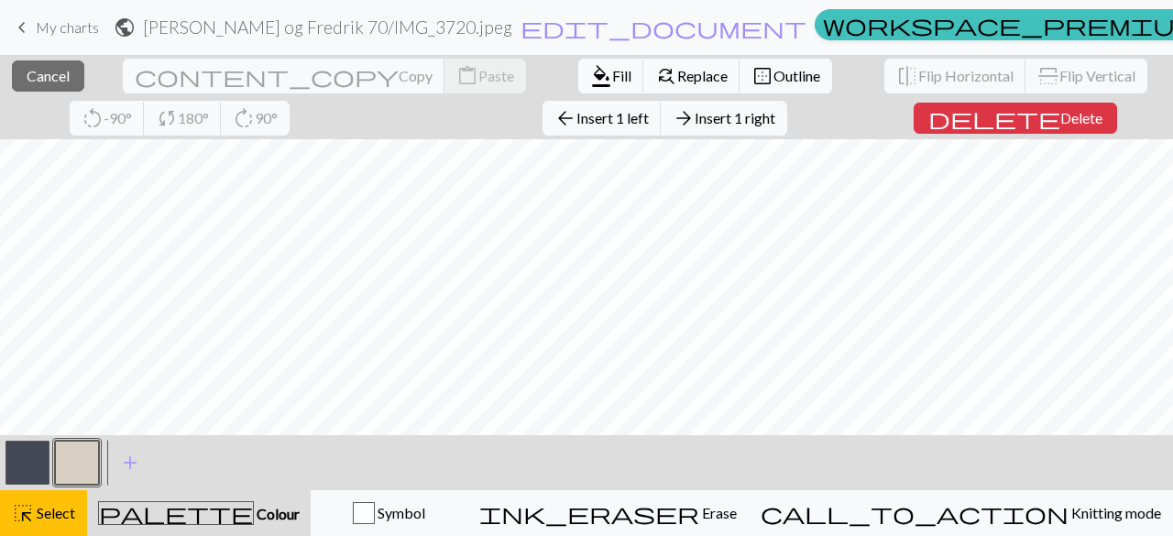
click at [533, 111] on div "close Cancel content_copy Copy content_paste Paste format_color_fill Fill find_…" at bounding box center [586, 97] width 1173 height 84
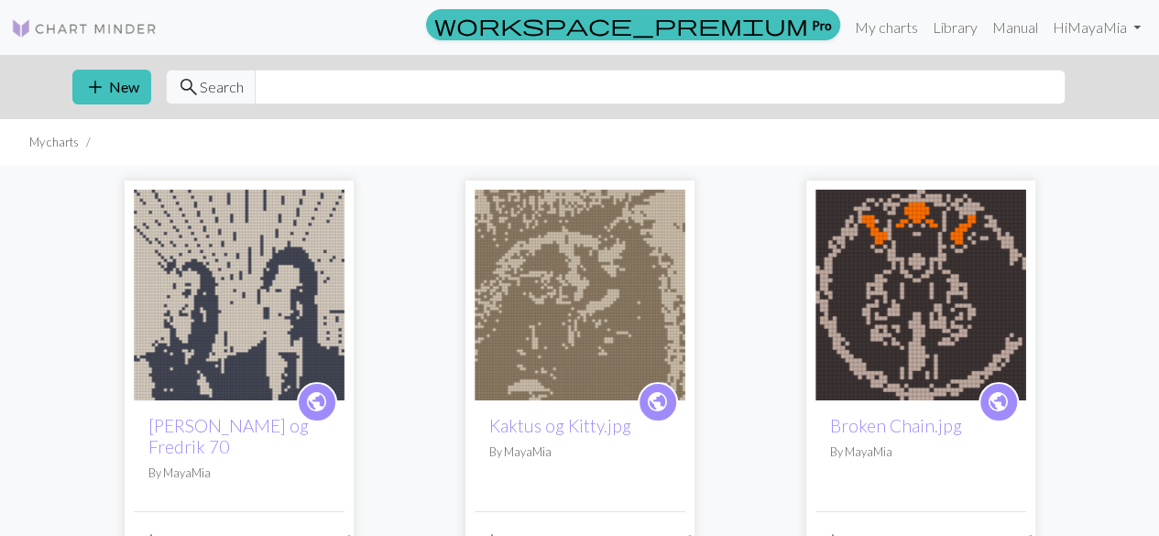
click at [564, 305] on img at bounding box center [580, 295] width 211 height 211
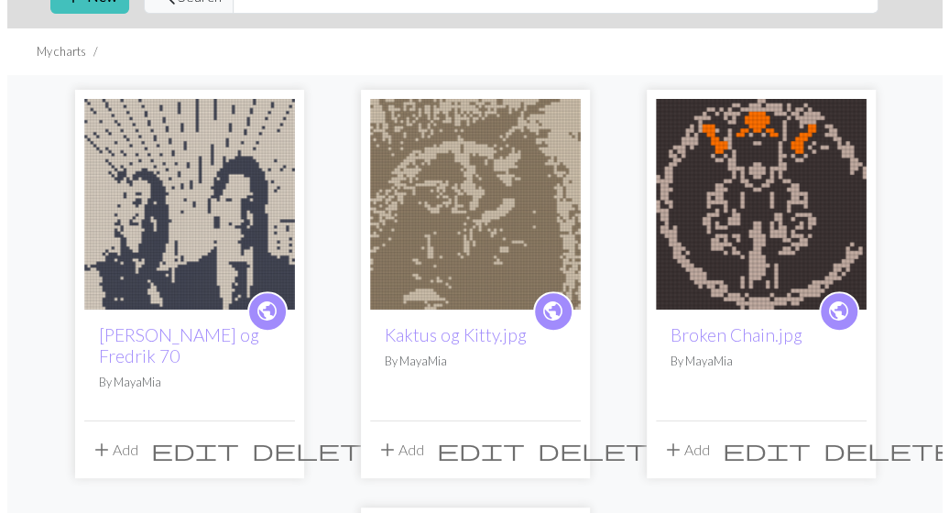
scroll to position [99, 0]
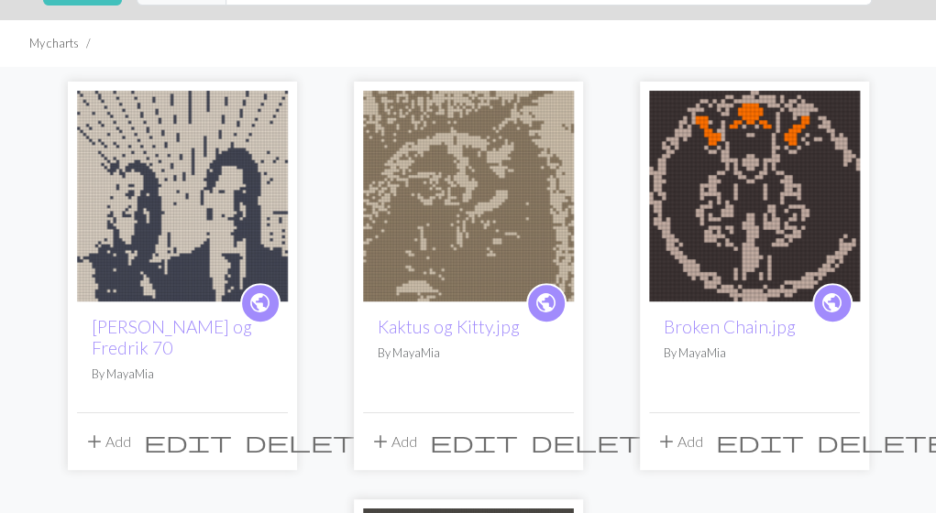
click at [518, 429] on span "edit" at bounding box center [474, 442] width 88 height 26
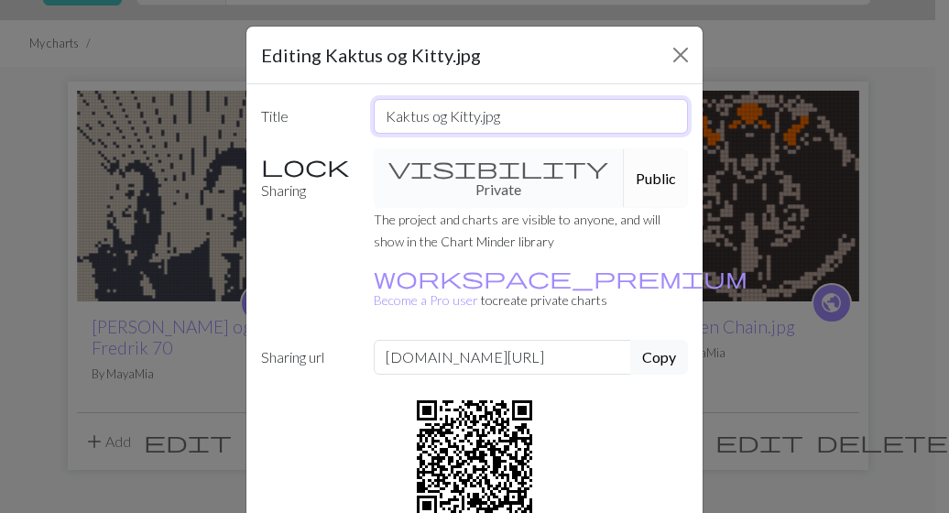
click at [549, 125] on input "Kaktus og Kitty.jpg" at bounding box center [531, 116] width 315 height 35
type input "Kaktus og Kitty 70"
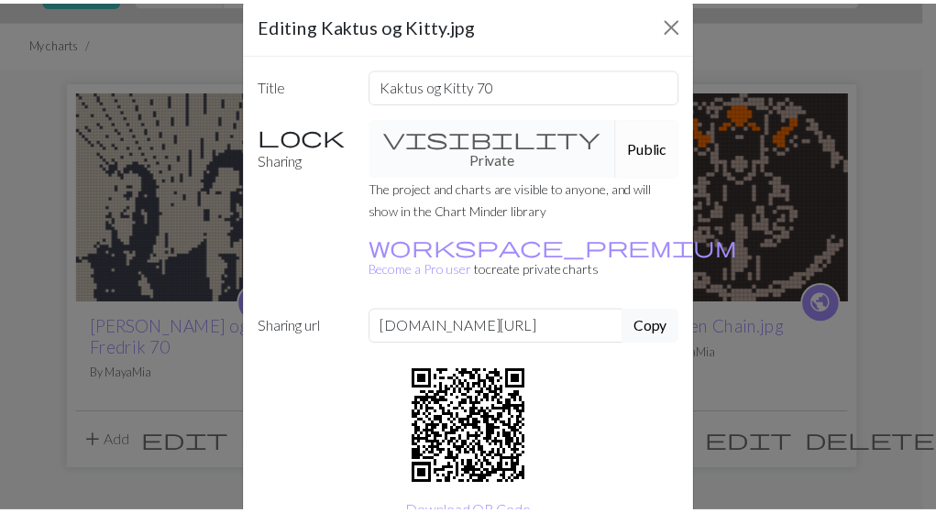
scroll to position [108, 0]
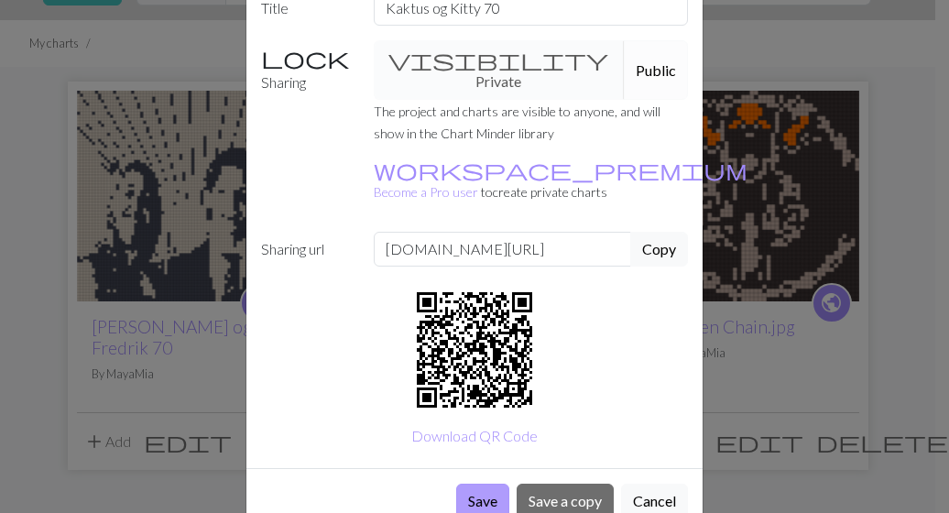
click at [486, 484] on button "Save" at bounding box center [482, 501] width 53 height 35
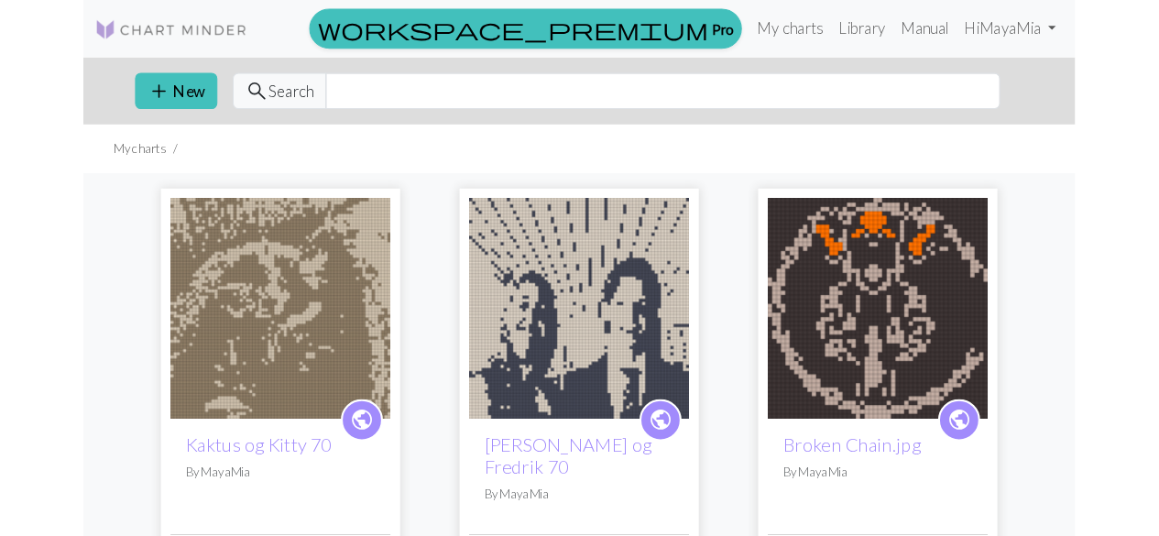
scroll to position [99, 0]
